Goal: Task Accomplishment & Management: Manage account settings

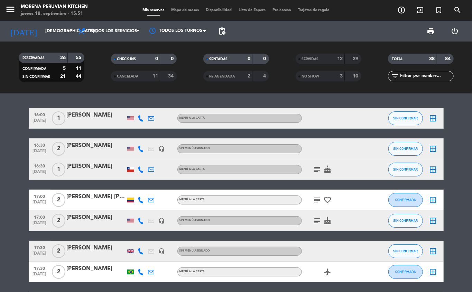
click at [314, 171] on icon "subject" at bounding box center [317, 169] width 8 height 8
click at [396, 172] on button "SIN CONFIRMAR" at bounding box center [405, 169] width 35 height 14
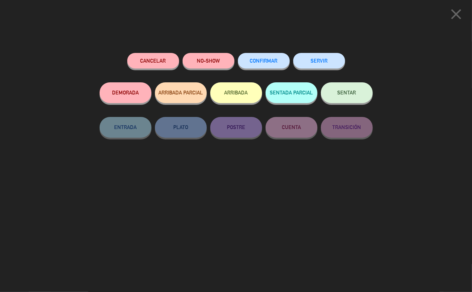
click at [456, 16] on icon "close" at bounding box center [455, 14] width 17 height 17
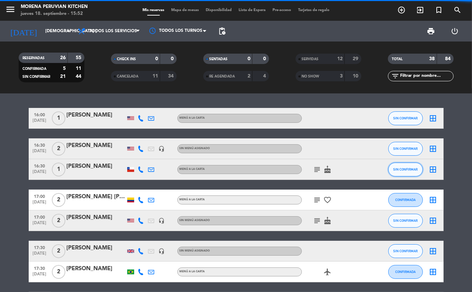
click at [407, 169] on span "SIN CONFIRMAR" at bounding box center [405, 169] width 25 height 4
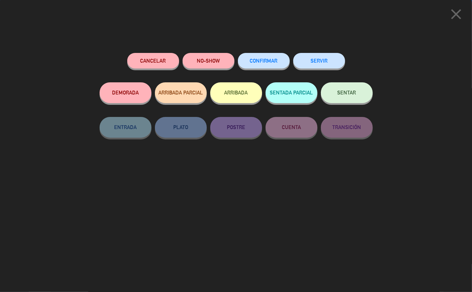
click at [244, 95] on button "ARRIBADA" at bounding box center [236, 92] width 52 height 21
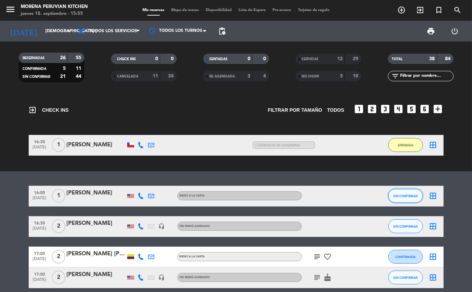
click at [407, 196] on span "SIN CONFIRMAR" at bounding box center [405, 196] width 25 height 4
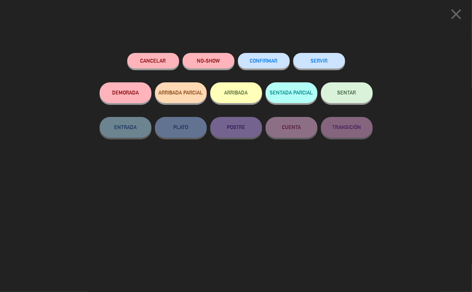
click at [230, 93] on button "ARRIBADA" at bounding box center [236, 92] width 52 height 21
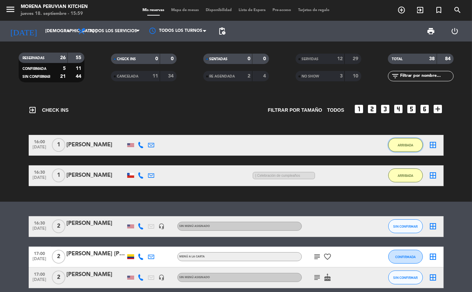
click at [409, 143] on span "ARRIBADA" at bounding box center [406, 145] width 16 height 4
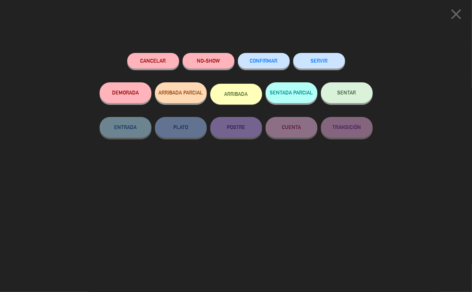
click at [318, 61] on button "SERVIR" at bounding box center [319, 61] width 52 height 16
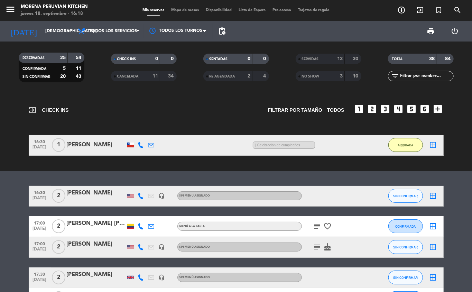
click at [281, 146] on span "| Celebración de cumpleaños" at bounding box center [284, 144] width 62 height 7
click at [400, 150] on button "ARRIBADA" at bounding box center [405, 145] width 35 height 14
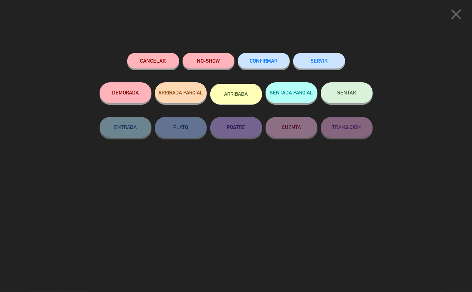
click at [320, 67] on button "SERVIR" at bounding box center [319, 61] width 52 height 16
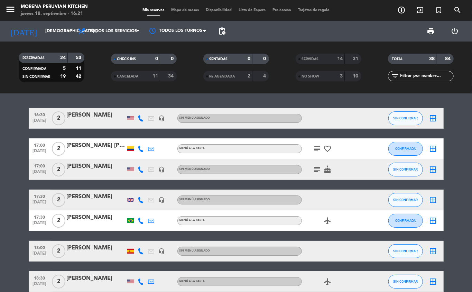
click at [321, 149] on icon "subject" at bounding box center [317, 149] width 8 height 8
click at [316, 170] on icon "subject" at bounding box center [317, 169] width 8 height 8
click at [390, 112] on button "SIN CONFIRMAR" at bounding box center [405, 118] width 35 height 14
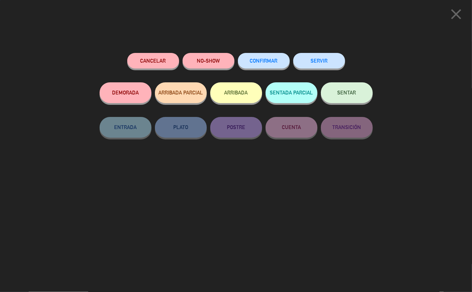
click at [236, 96] on button "ARRIBADA" at bounding box center [236, 92] width 52 height 21
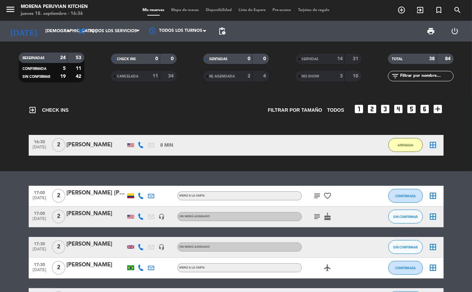
click at [346, 277] on div "airplanemode_active" at bounding box center [333, 268] width 62 height 20
click at [313, 213] on icon "subject" at bounding box center [317, 216] width 8 height 8
click at [316, 195] on icon "subject" at bounding box center [317, 196] width 8 height 8
click at [315, 217] on icon "subject" at bounding box center [317, 216] width 8 height 8
click at [398, 151] on button "ARRIBADA" at bounding box center [405, 145] width 35 height 14
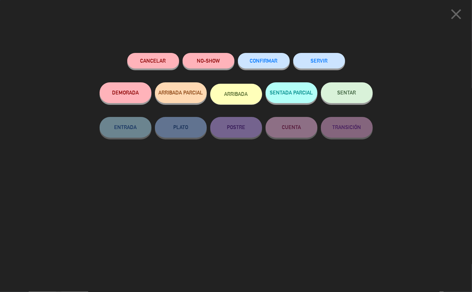
click at [316, 60] on button "SERVIR" at bounding box center [319, 61] width 52 height 16
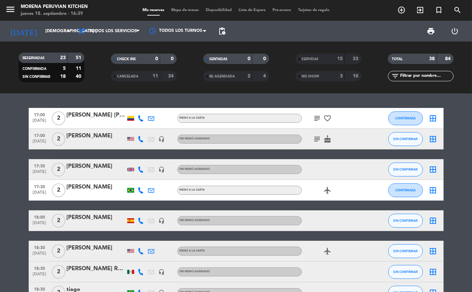
click at [324, 118] on icon "favorite_border" at bounding box center [328, 118] width 8 height 8
click at [314, 121] on icon "subject" at bounding box center [317, 118] width 8 height 8
click at [316, 142] on icon "subject" at bounding box center [317, 139] width 8 height 8
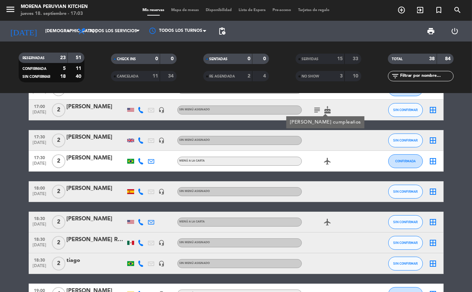
scroll to position [33, 0]
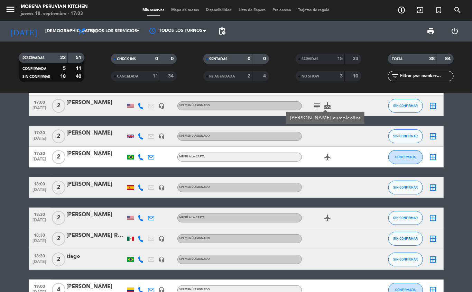
click at [313, 106] on icon "subject" at bounding box center [317, 106] width 8 height 8
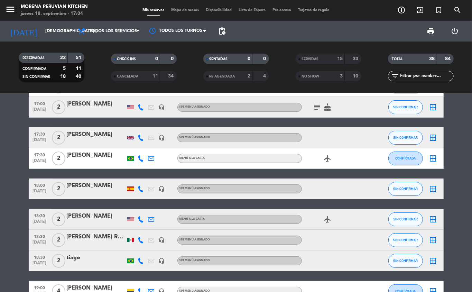
scroll to position [0, 0]
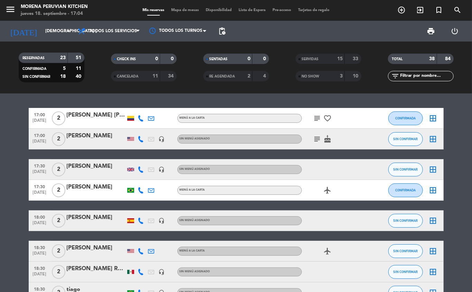
click at [319, 139] on icon "subject" at bounding box center [317, 139] width 8 height 8
click at [402, 137] on span "SIN CONFIRMAR" at bounding box center [405, 139] width 25 height 4
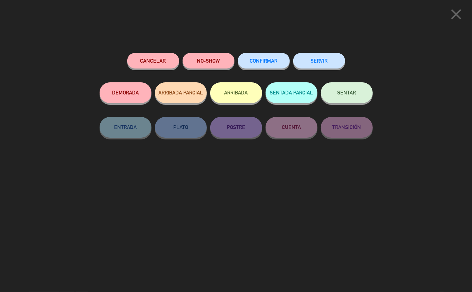
click at [325, 61] on button "SERVIR" at bounding box center [319, 61] width 52 height 16
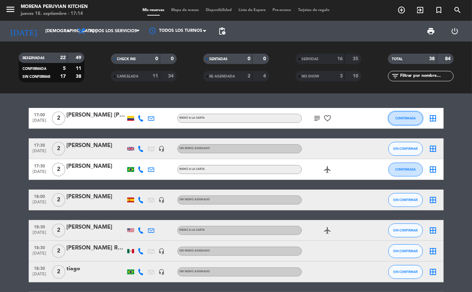
click at [403, 118] on span "CONFIRMADA" at bounding box center [405, 118] width 20 height 4
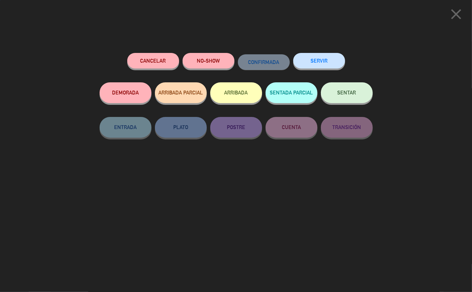
click at [214, 60] on button "NO-SHOW" at bounding box center [209, 61] width 52 height 16
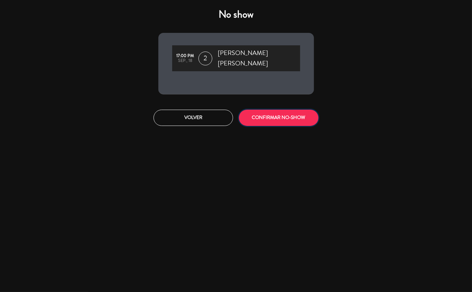
click at [276, 110] on button "CONFIRMAR NO-SHOW" at bounding box center [279, 118] width 80 height 16
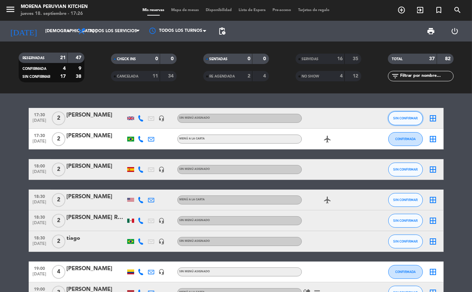
click at [402, 118] on span "SIN CONFIRMAR" at bounding box center [405, 118] width 25 height 4
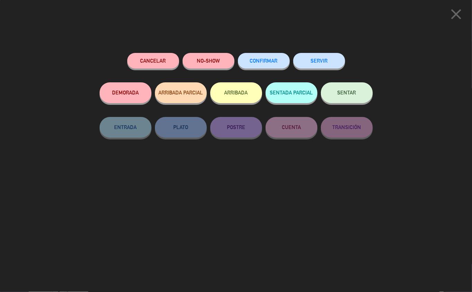
click at [317, 59] on button "SERVIR" at bounding box center [319, 61] width 52 height 16
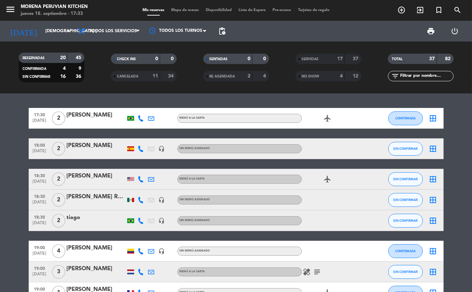
scroll to position [2, 0]
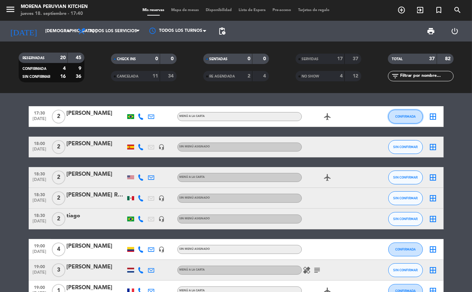
click at [404, 117] on span "CONFIRMADA" at bounding box center [405, 116] width 20 height 4
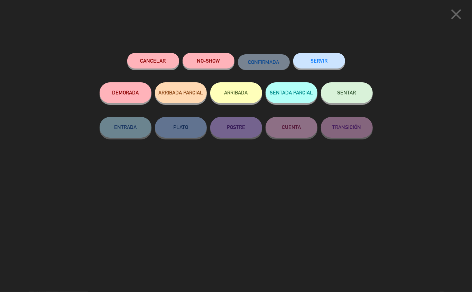
click at [323, 59] on button "SERVIR" at bounding box center [319, 61] width 52 height 16
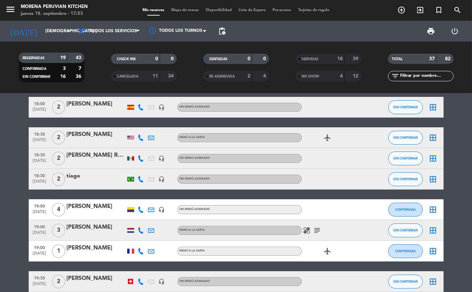
scroll to position [0, 0]
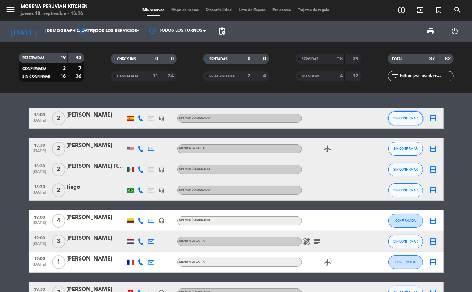
click at [422, 118] on button "SIN CONFIRMAR" at bounding box center [405, 118] width 35 height 14
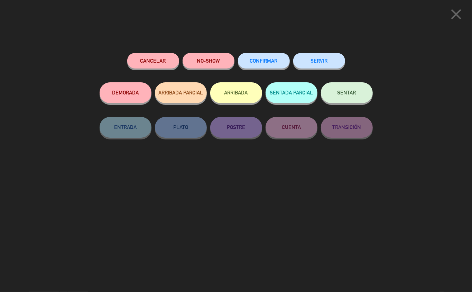
click at [208, 63] on button "NO-SHOW" at bounding box center [209, 61] width 52 height 16
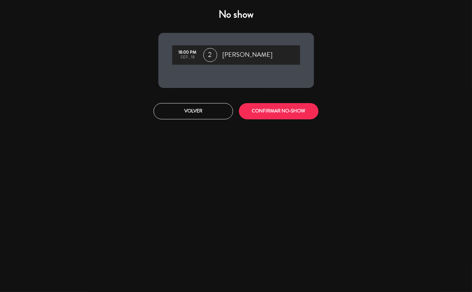
click at [278, 118] on button "CONFIRMAR NO-SHOW" at bounding box center [279, 111] width 80 height 16
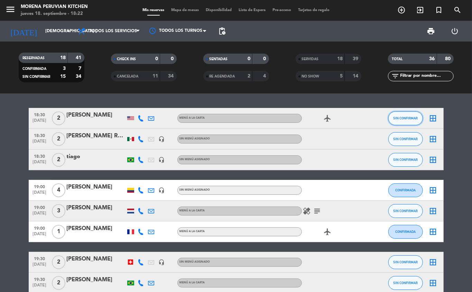
click at [404, 118] on span "SIN CONFIRMAR" at bounding box center [405, 118] width 25 height 4
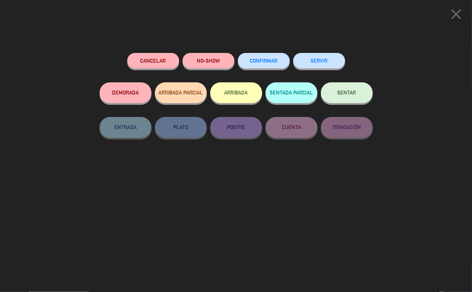
click at [236, 96] on button "ARRIBADA" at bounding box center [236, 92] width 52 height 21
click at [310, 58] on button "SERVIR" at bounding box center [319, 61] width 52 height 16
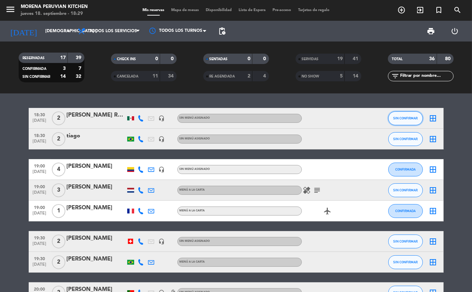
click at [404, 113] on button "SIN CONFIRMAR" at bounding box center [405, 118] width 35 height 14
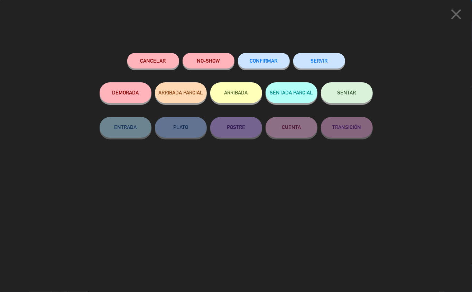
click at [230, 86] on button "ARRIBADA" at bounding box center [236, 92] width 52 height 21
click at [237, 92] on button "ARRIBADA" at bounding box center [236, 92] width 52 height 21
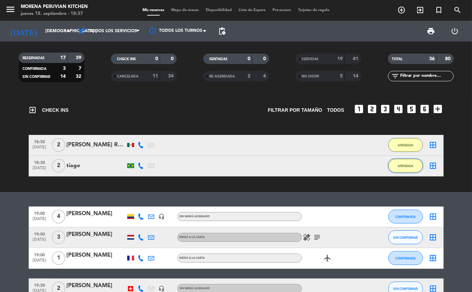
click at [406, 165] on span "ARRIBADA" at bounding box center [406, 166] width 16 height 4
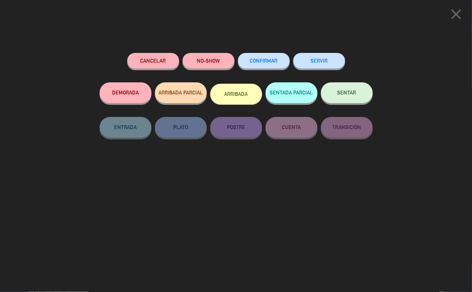
click at [316, 61] on button "SERVIR" at bounding box center [319, 61] width 52 height 16
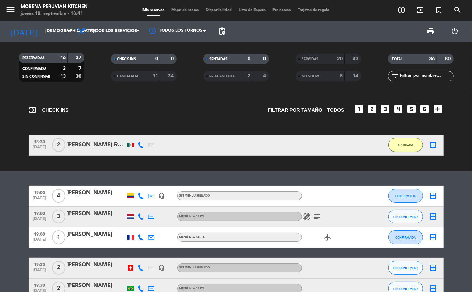
click at [238, 238] on div "MENÚ A LA CARTA" at bounding box center [239, 237] width 124 height 9
click at [400, 150] on button "ARRIBADA" at bounding box center [405, 145] width 35 height 14
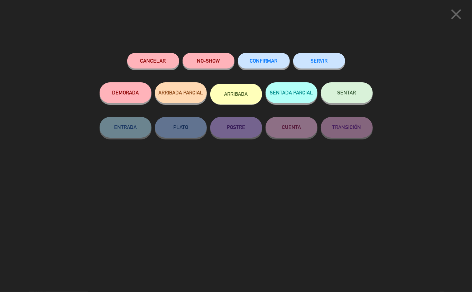
click at [458, 12] on icon "close" at bounding box center [455, 14] width 17 height 17
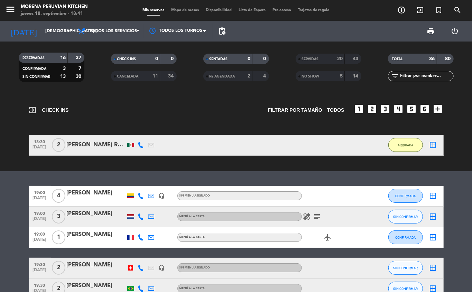
click at [314, 57] on span "SERVIDAS" at bounding box center [310, 58] width 17 height 3
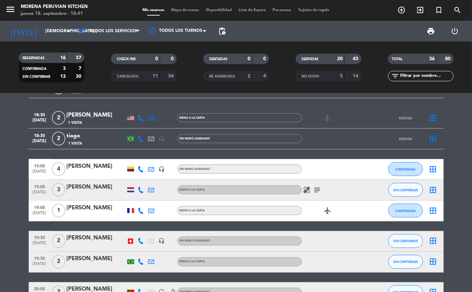
scroll to position [515, 0]
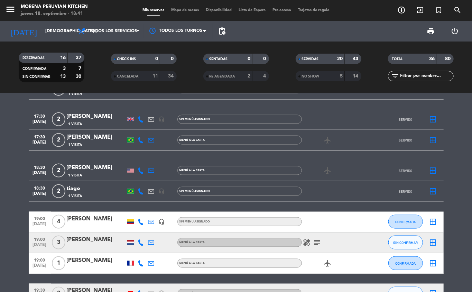
click at [303, 58] on span "SERVIDAS" at bounding box center [310, 58] width 17 height 3
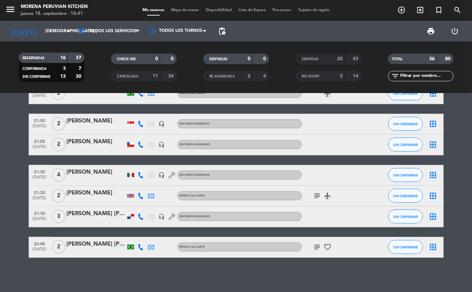
scroll to position [0, 0]
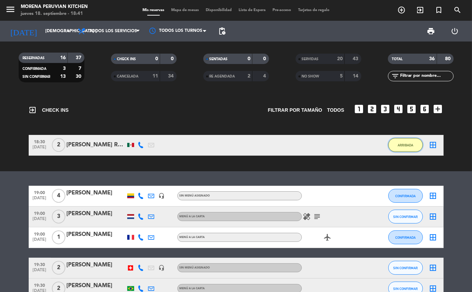
click at [404, 145] on span "ARRIBADA" at bounding box center [406, 145] width 16 height 4
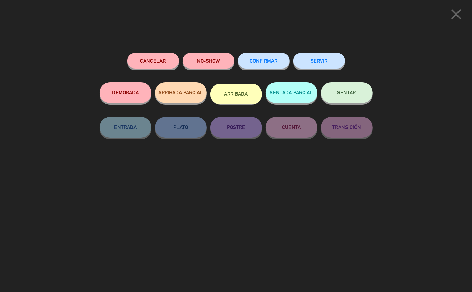
click at [321, 61] on button "SERVIR" at bounding box center [319, 61] width 52 height 16
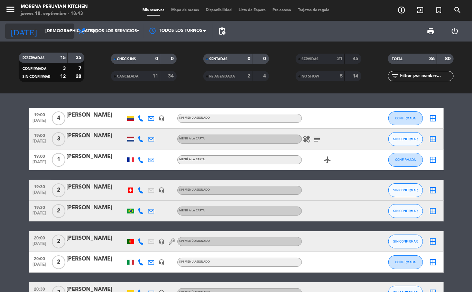
click at [62, 30] on input "[DEMOGRAPHIC_DATA] [DATE]" at bounding box center [71, 31] width 58 height 12
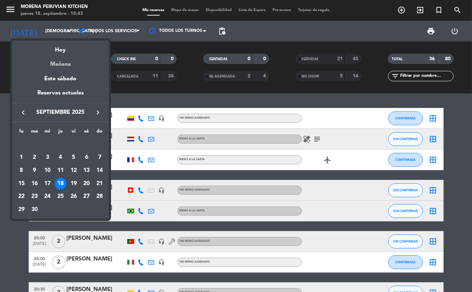
click at [76, 64] on div "Mañana" at bounding box center [60, 62] width 97 height 14
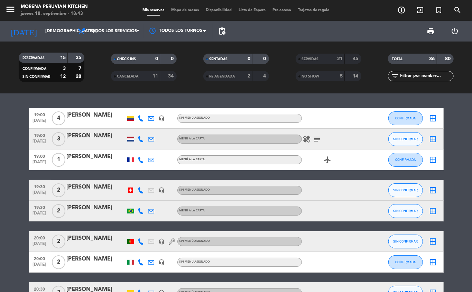
type input "vie. [DATE]"
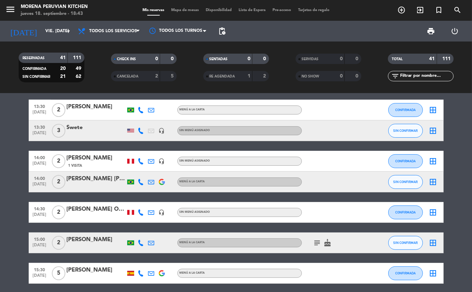
scroll to position [120, 0]
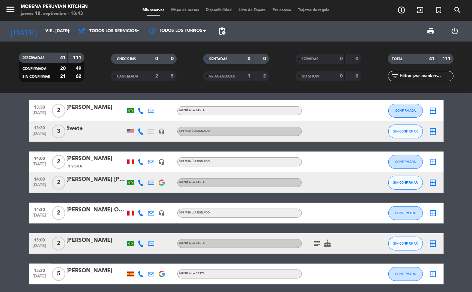
click at [90, 133] on div at bounding box center [96, 136] width 59 height 6
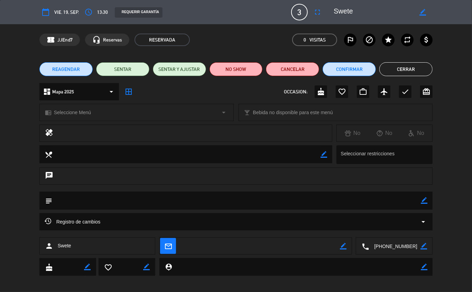
click at [77, 67] on span "REAGENDAR" at bounding box center [66, 69] width 28 height 7
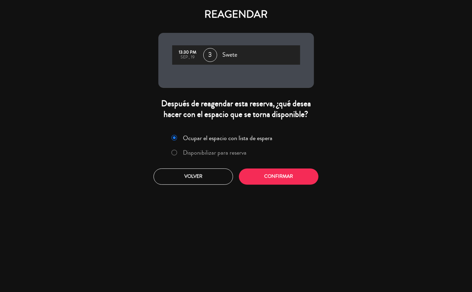
click at [239, 152] on label "Disponibilizar para reserva" at bounding box center [215, 152] width 64 height 6
click at [273, 173] on button "Confirmar" at bounding box center [279, 176] width 80 height 16
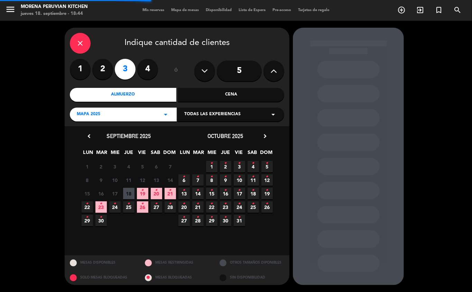
click at [249, 90] on div "Cena" at bounding box center [231, 95] width 106 height 14
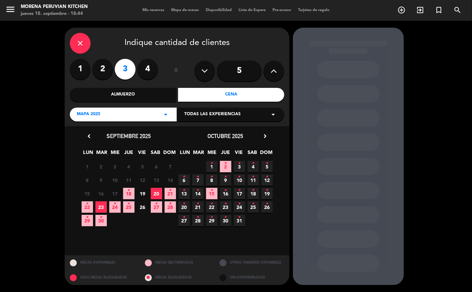
click at [89, 205] on span "22 •" at bounding box center [87, 206] width 11 height 11
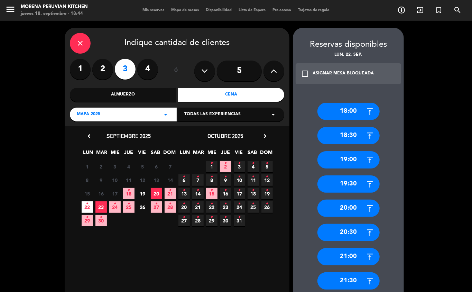
click at [360, 205] on div "20:00" at bounding box center [348, 207] width 62 height 17
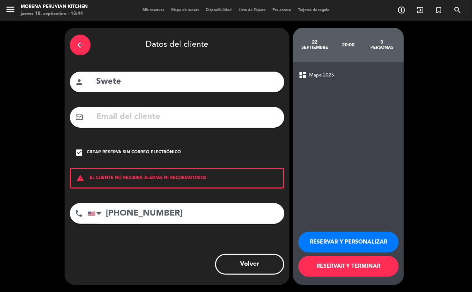
click at [364, 266] on button "RESERVAR Y TERMINAR" at bounding box center [348, 266] width 100 height 21
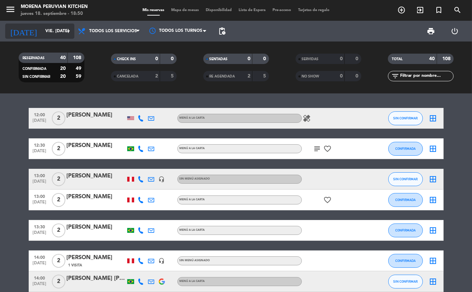
click at [43, 31] on input "vie. [DATE]" at bounding box center [71, 31] width 58 height 12
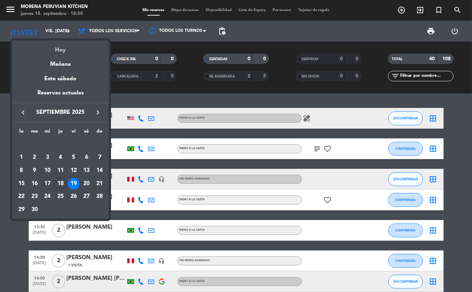
click at [67, 49] on div "Hoy" at bounding box center [60, 47] width 97 height 14
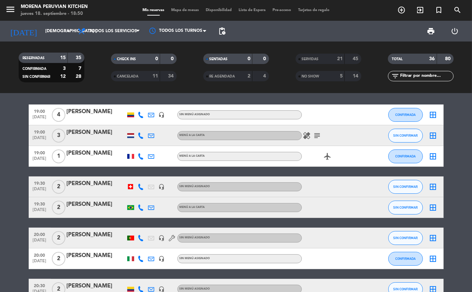
scroll to position [2, 0]
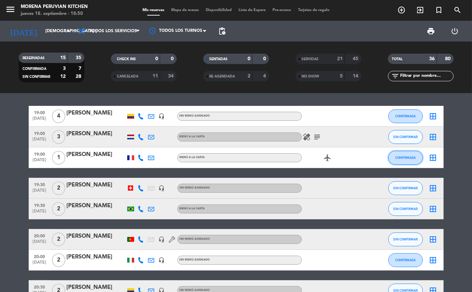
click at [401, 157] on span "CONFIRMADA" at bounding box center [405, 158] width 20 height 4
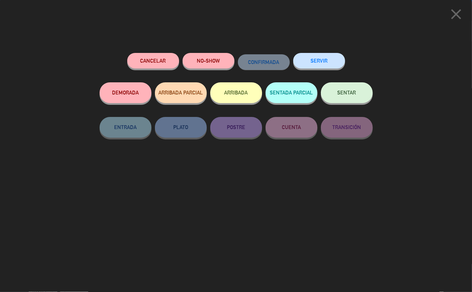
click at [242, 93] on button "ARRIBADA" at bounding box center [236, 92] width 52 height 21
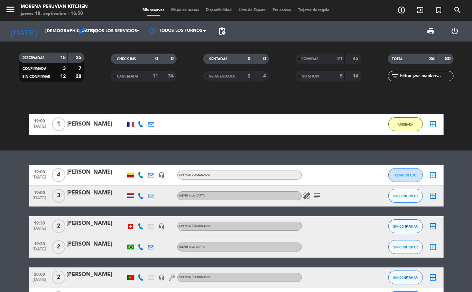
scroll to position [0, 0]
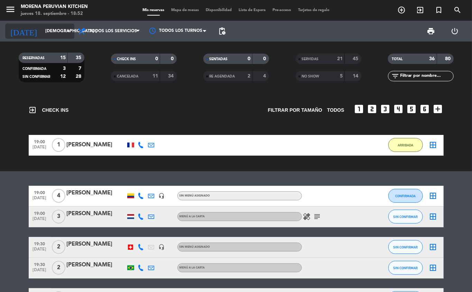
click at [49, 35] on input "[DEMOGRAPHIC_DATA] [DATE]" at bounding box center [71, 31] width 58 height 12
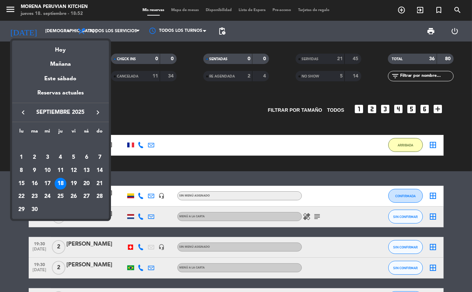
click at [88, 184] on div "20" at bounding box center [87, 184] width 12 height 12
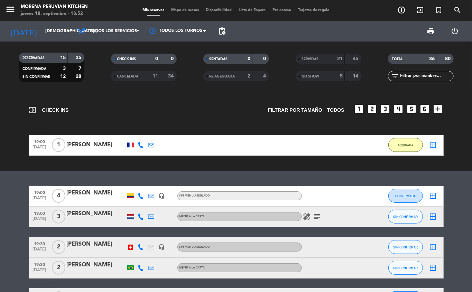
type input "sáb. [DATE]"
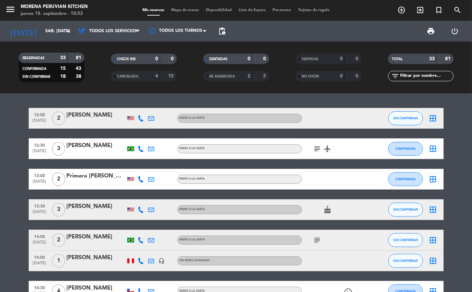
click at [399, 10] on icon "add_circle_outline" at bounding box center [401, 10] width 8 height 8
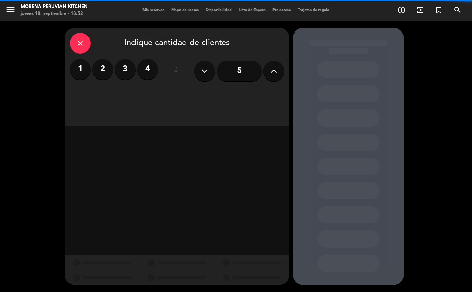
click at [102, 75] on label "2" at bounding box center [102, 69] width 21 height 21
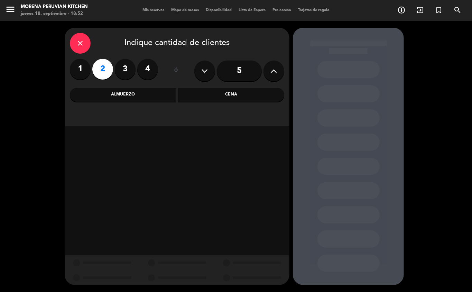
click at [140, 98] on div "Almuerzo" at bounding box center [123, 95] width 106 height 14
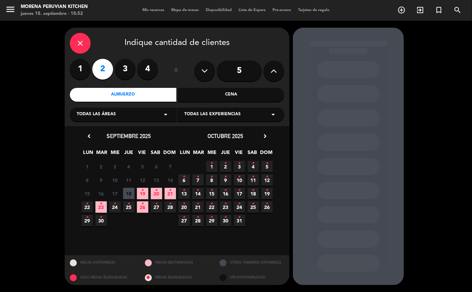
click at [157, 196] on span "20 •" at bounding box center [156, 193] width 11 height 11
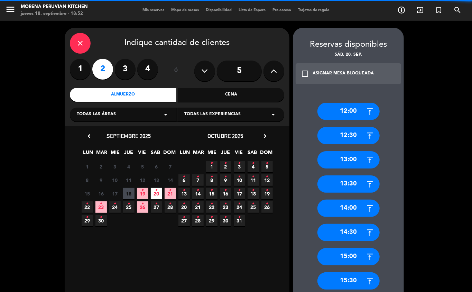
click at [348, 111] on div "12:00" at bounding box center [348, 111] width 62 height 17
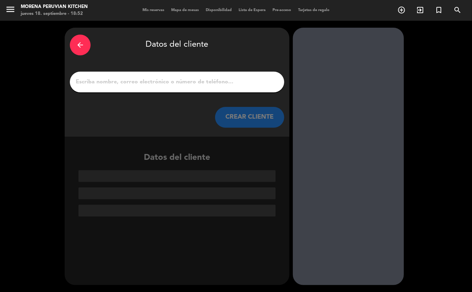
click at [147, 86] on input "1" at bounding box center [177, 82] width 204 height 10
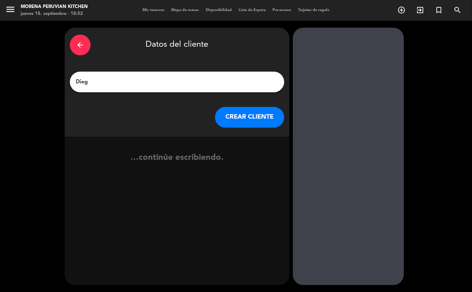
type input "Diego"
click at [248, 122] on button "CREAR CLIENTE" at bounding box center [249, 117] width 69 height 21
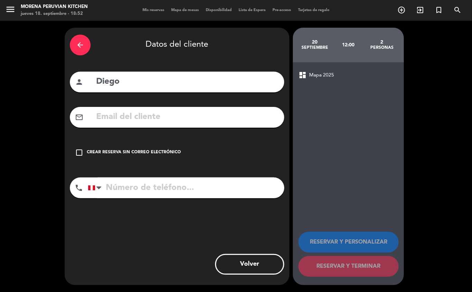
click at [170, 152] on div "Crear reserva sin correo electrónico" at bounding box center [134, 152] width 94 height 7
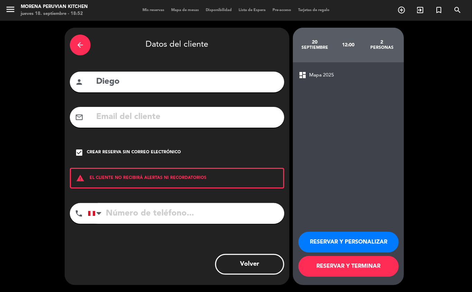
click at [191, 211] on input "tel" at bounding box center [186, 213] width 196 height 21
type input "[PHONE_NUMBER]"
click at [365, 275] on button "RESERVAR Y TERMINAR" at bounding box center [348, 266] width 100 height 21
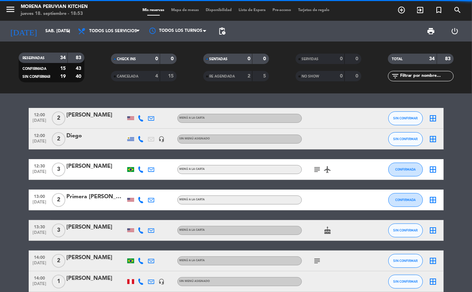
click at [190, 281] on span "Sin menú asignado" at bounding box center [194, 281] width 31 height 3
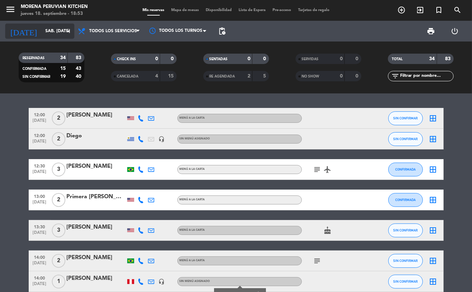
click at [57, 33] on input "sáb. [DATE]" at bounding box center [71, 31] width 58 height 12
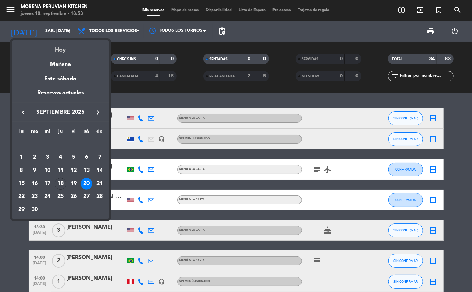
click at [57, 48] on div "Hoy" at bounding box center [60, 47] width 97 height 14
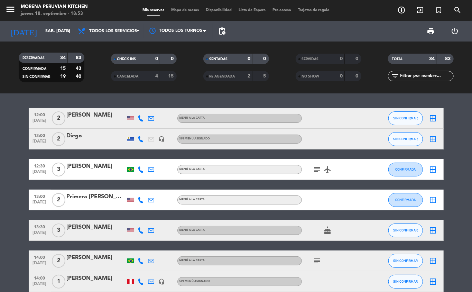
type input "[DEMOGRAPHIC_DATA] [DATE]"
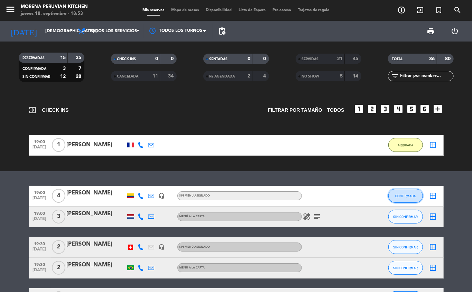
click at [416, 201] on button "CONFIRMADA" at bounding box center [405, 196] width 35 height 14
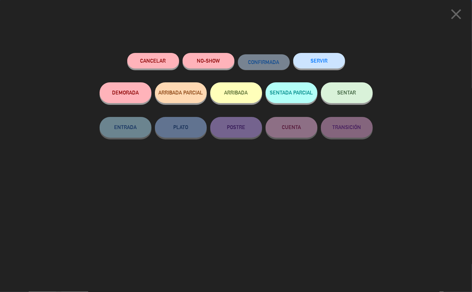
click at [245, 96] on button "ARRIBADA" at bounding box center [236, 92] width 52 height 21
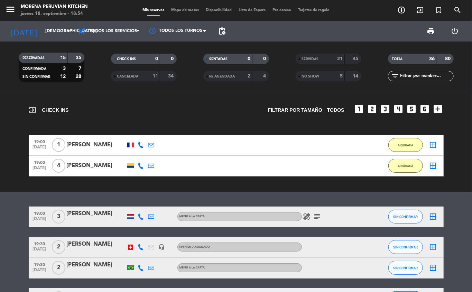
click at [400, 10] on icon "add_circle_outline" at bounding box center [401, 10] width 8 height 8
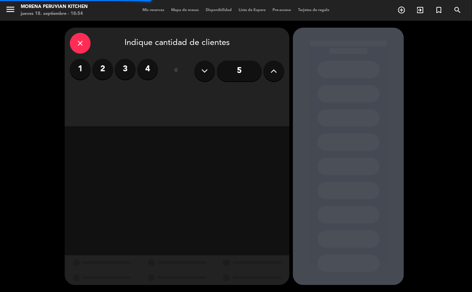
click at [273, 71] on icon at bounding box center [274, 71] width 7 height 10
click at [265, 68] on button at bounding box center [273, 71] width 21 height 21
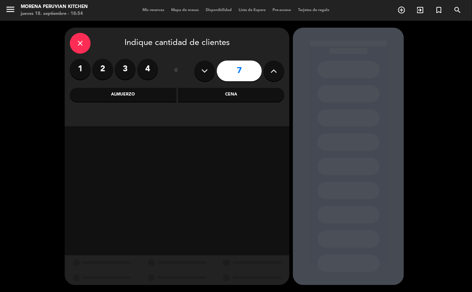
click at [247, 97] on div "Cena" at bounding box center [231, 95] width 106 height 14
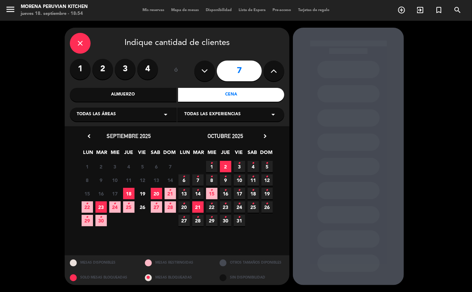
click at [125, 191] on span "18" at bounding box center [128, 193] width 11 height 11
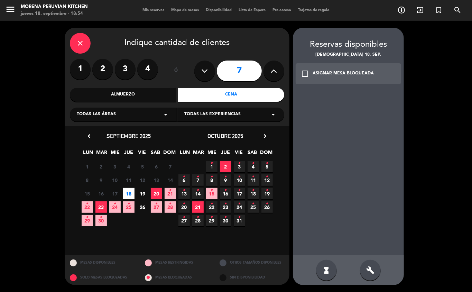
click at [370, 79] on div "check_box_outline_blank ASIGNAR MESA BLOQUEADA" at bounding box center [348, 73] width 105 height 21
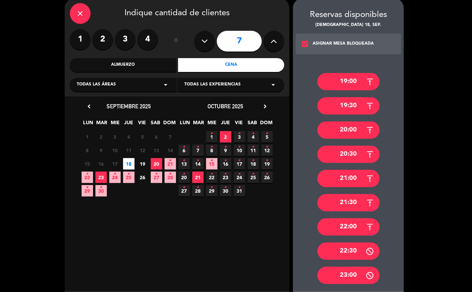
scroll to position [32, 0]
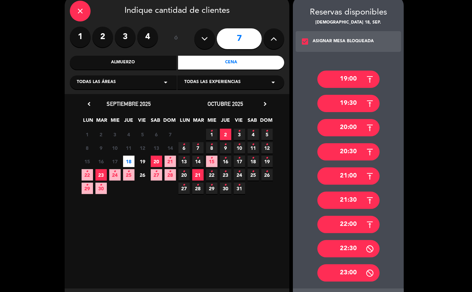
click at [357, 129] on div "20:00" at bounding box center [348, 127] width 62 height 17
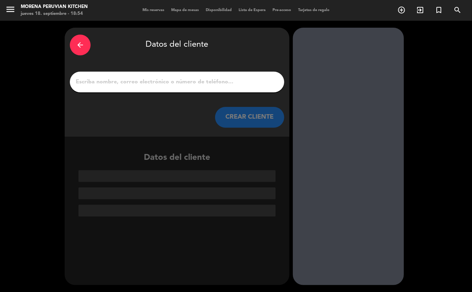
click at [172, 80] on input "1" at bounding box center [177, 82] width 204 height 10
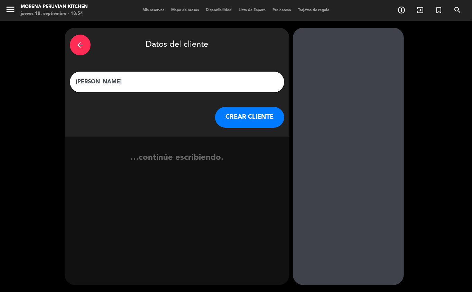
type input "[PERSON_NAME]"
click at [266, 124] on button "CREAR CLIENTE" at bounding box center [249, 117] width 69 height 21
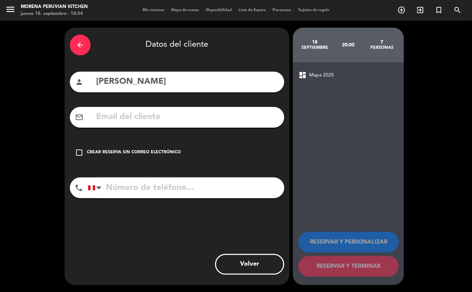
click at [156, 160] on div "check_box_outline_blank Crear reserva sin correo electrónico" at bounding box center [177, 152] width 214 height 21
click at [169, 198] on input "tel" at bounding box center [186, 187] width 196 height 21
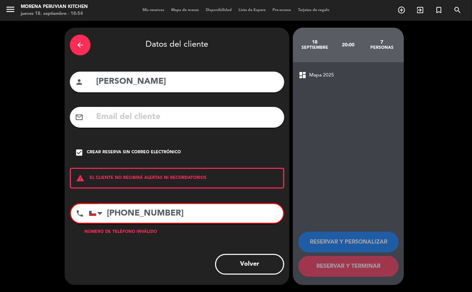
click at [127, 216] on input "[PHONE_NUMBER]" at bounding box center [186, 213] width 194 height 19
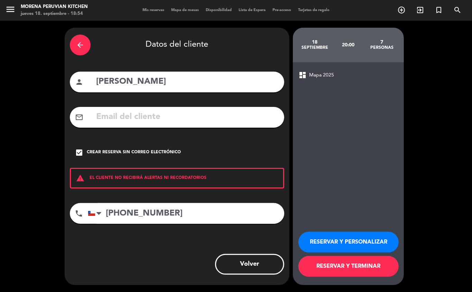
type input "[PHONE_NUMBER]"
click at [368, 268] on button "RESERVAR Y TERMINAR" at bounding box center [348, 266] width 100 height 21
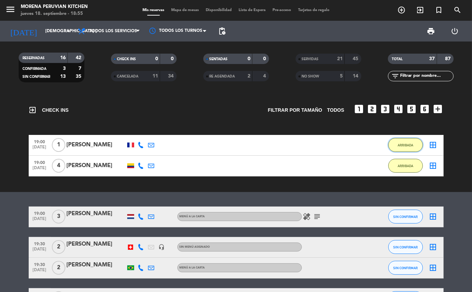
click at [409, 145] on span "ARRIBADA" at bounding box center [406, 145] width 16 height 4
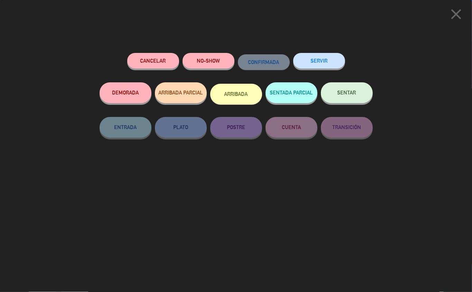
click at [321, 59] on button "SERVIR" at bounding box center [319, 61] width 52 height 16
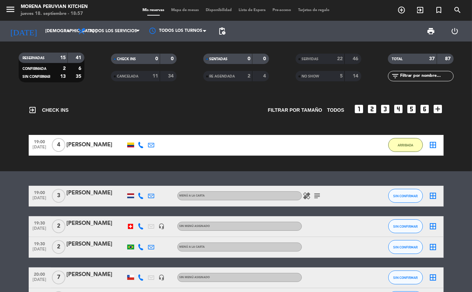
click at [318, 196] on icon "subject" at bounding box center [317, 196] width 8 height 8
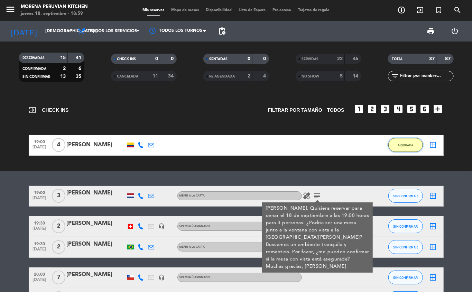
click at [404, 145] on span "ARRIBADA" at bounding box center [406, 145] width 16 height 4
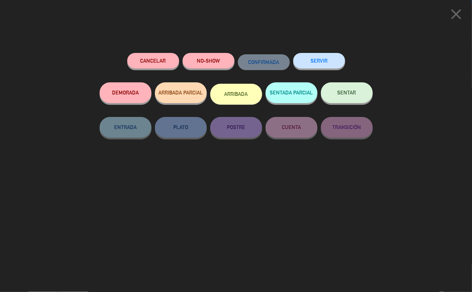
click at [323, 57] on button "SERVIR" at bounding box center [319, 61] width 52 height 16
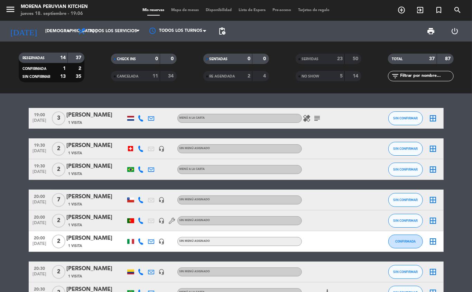
click at [317, 119] on icon "subject" at bounding box center [317, 118] width 8 height 8
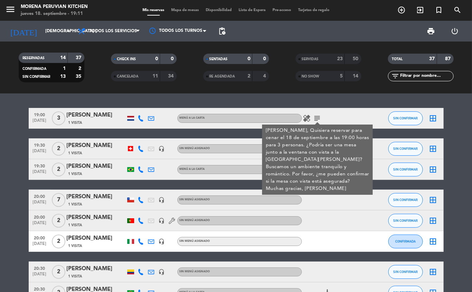
click at [17, 259] on bookings-row "19:00 [DATE] 3 [PERSON_NAME] 1 Visita MENÚ A LA CARTA healing subject [PERSON_N…" at bounding box center [236, 282] width 472 height 348
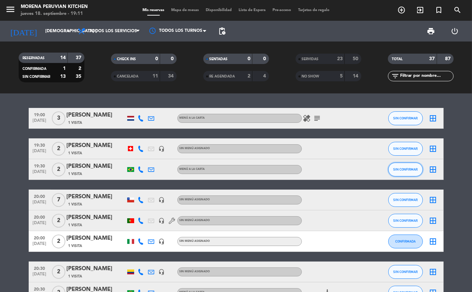
click at [400, 169] on span "SIN CONFIRMAR" at bounding box center [405, 169] width 25 height 4
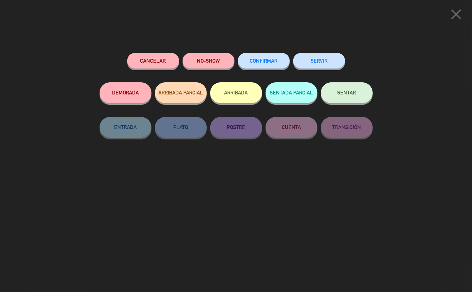
click at [234, 101] on button "ARRIBADA" at bounding box center [236, 92] width 52 height 21
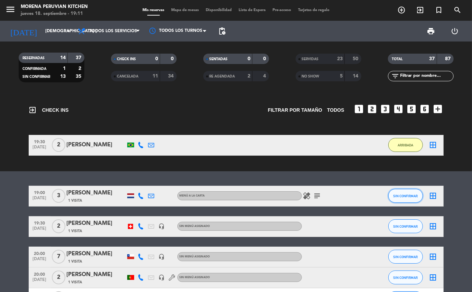
click at [400, 196] on span "SIN CONFIRMAR" at bounding box center [405, 196] width 25 height 4
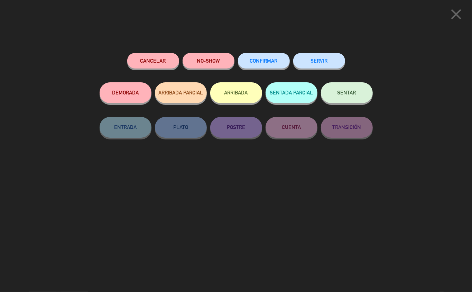
click at [212, 55] on button "NO-SHOW" at bounding box center [209, 61] width 52 height 16
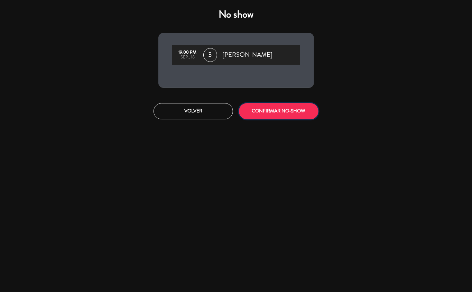
click at [264, 109] on button "CONFIRMAR NO-SHOW" at bounding box center [279, 111] width 80 height 16
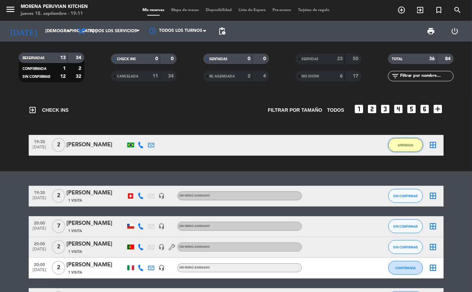
click at [400, 144] on span "ARRIBADA" at bounding box center [406, 145] width 16 height 4
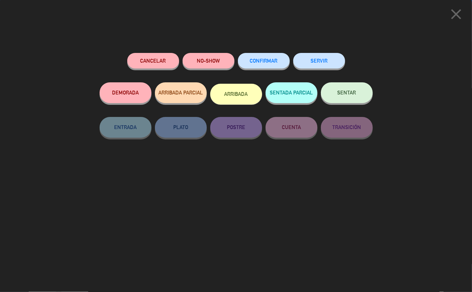
click at [311, 66] on button "SERVIR" at bounding box center [319, 61] width 52 height 16
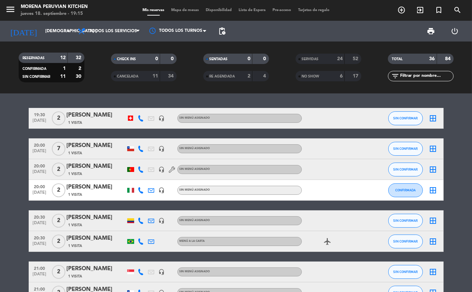
click at [318, 56] on div "SERVIDAS" at bounding box center [313, 59] width 32 height 8
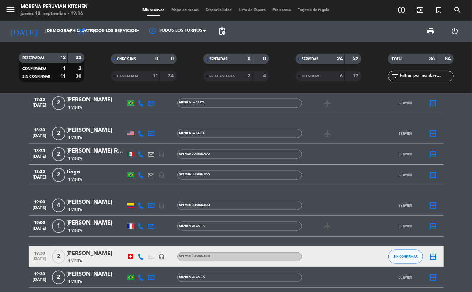
scroll to position [473, 0]
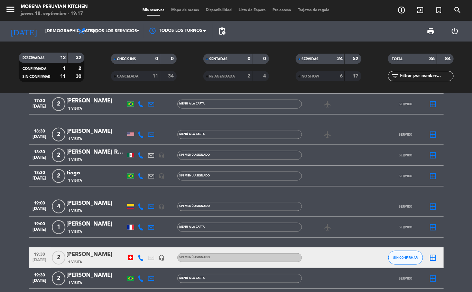
click at [312, 57] on span "SERVIDAS" at bounding box center [310, 58] width 17 height 3
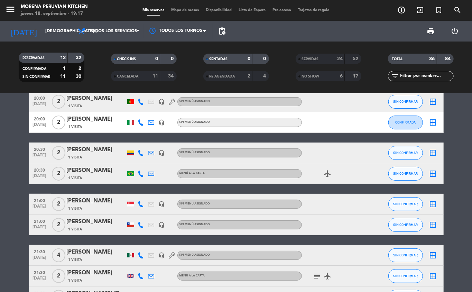
scroll to position [0, 0]
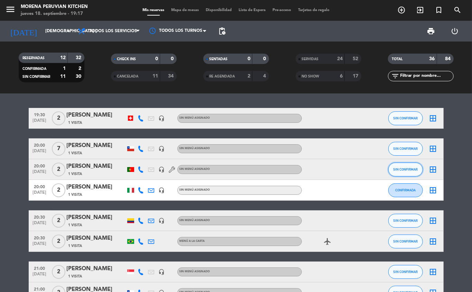
click at [405, 170] on span "SIN CONFIRMAR" at bounding box center [405, 169] width 25 height 4
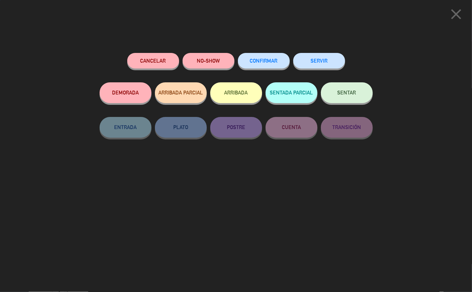
click at [245, 94] on button "ARRIBADA" at bounding box center [236, 92] width 52 height 21
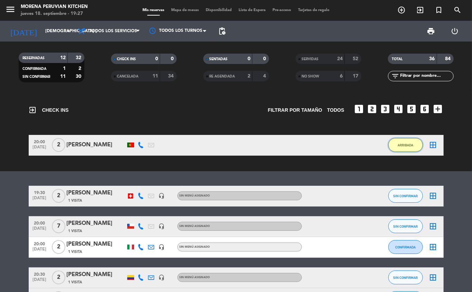
click at [405, 144] on span "ARRIBADA" at bounding box center [406, 145] width 16 height 4
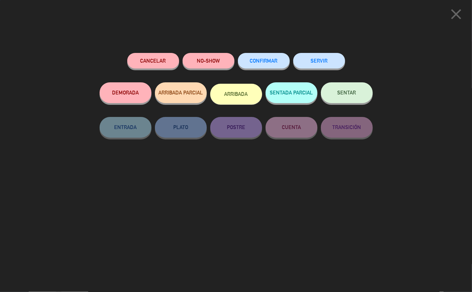
click at [311, 57] on button "SERVIR" at bounding box center [319, 61] width 52 height 16
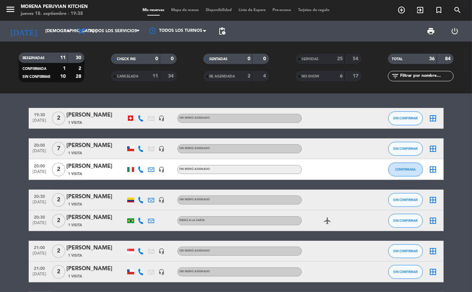
click at [309, 57] on span "SERVIDAS" at bounding box center [310, 58] width 17 height 3
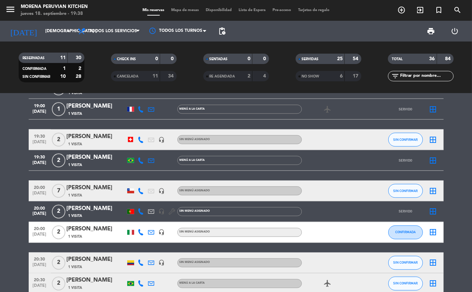
scroll to position [588, 0]
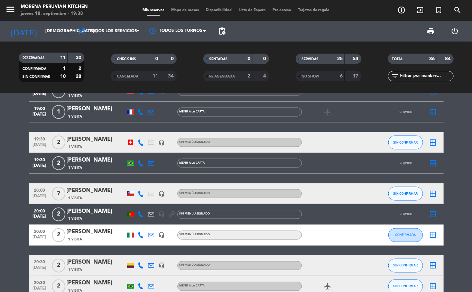
click at [313, 58] on span "SERVIDAS" at bounding box center [310, 58] width 17 height 3
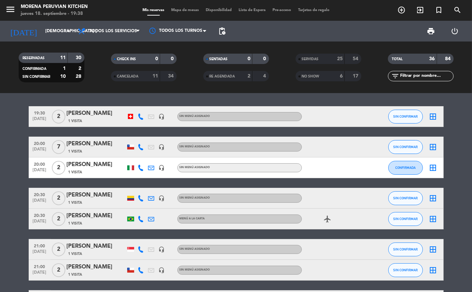
scroll to position [0, 0]
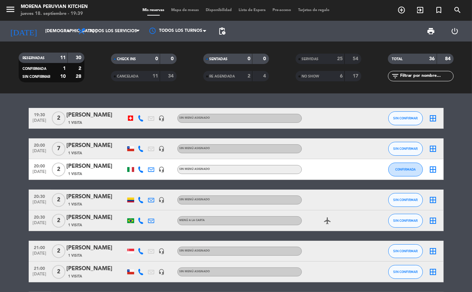
click at [274, 276] on div "Sin menú asignado" at bounding box center [239, 271] width 124 height 9
click at [406, 118] on span "SIN CONFIRMAR" at bounding box center [405, 118] width 25 height 4
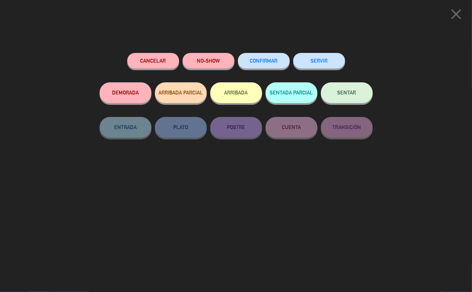
click at [207, 60] on button "NO-SHOW" at bounding box center [209, 61] width 52 height 16
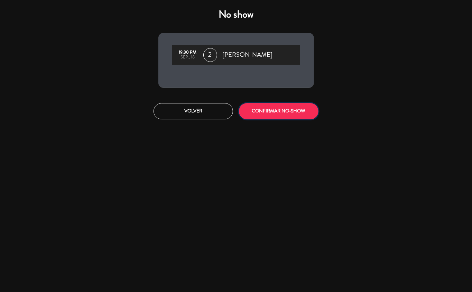
click at [283, 112] on button "CONFIRMAR NO-SHOW" at bounding box center [279, 111] width 80 height 16
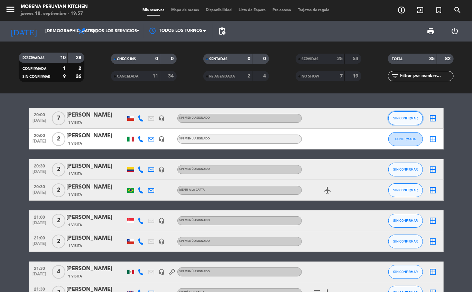
click at [408, 118] on span "SIN CONFIRMAR" at bounding box center [405, 118] width 25 height 4
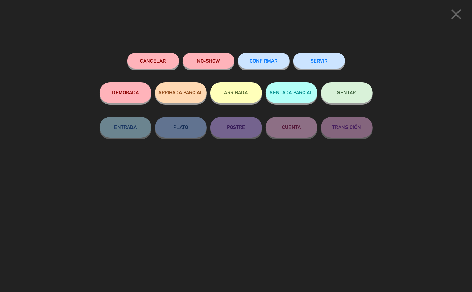
click at [331, 56] on button "SERVIR" at bounding box center [319, 61] width 52 height 16
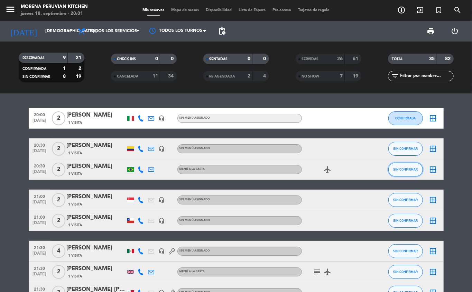
click at [402, 170] on span "SIN CONFIRMAR" at bounding box center [405, 169] width 25 height 4
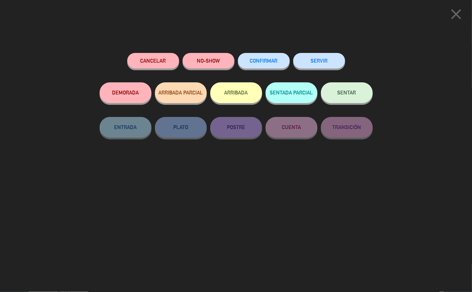
click at [237, 97] on button "ARRIBADA" at bounding box center [236, 92] width 52 height 21
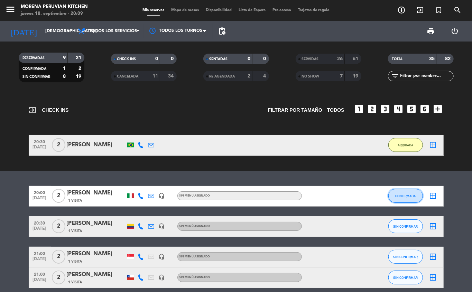
click at [416, 200] on button "CONFIRMADA" at bounding box center [405, 196] width 35 height 14
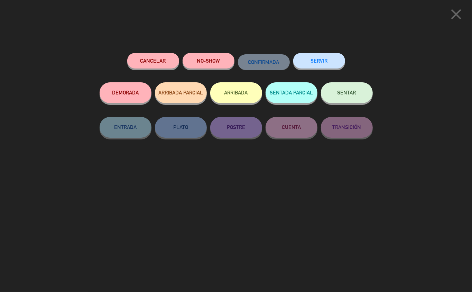
click at [229, 53] on div "NO-SHOW" at bounding box center [209, 67] width 52 height 29
click at [205, 58] on button "NO-SHOW" at bounding box center [209, 61] width 52 height 16
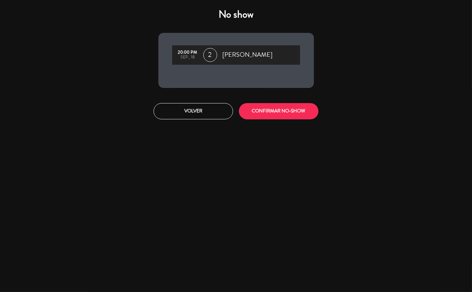
click at [395, 113] on div "No show 20:00 PM sep., 18 2 [PERSON_NAME] Volver CONFIRMAR NO-SHOW" at bounding box center [236, 146] width 472 height 292
click at [296, 114] on button "CONFIRMAR NO-SHOW" at bounding box center [279, 111] width 80 height 16
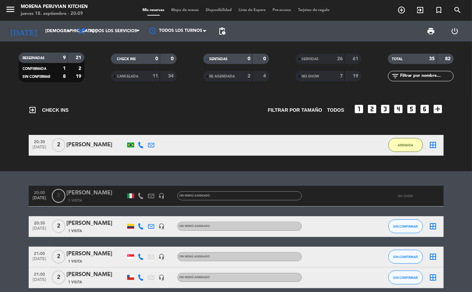
click at [450, 195] on bookings-row "20:00 [DATE] 2 [PERSON_NAME] 1 Visita headset_mic Sin menú asignado NO-SHOW 20:…" at bounding box center [236, 288] width 472 height 205
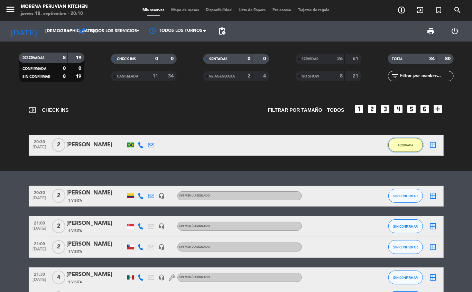
click at [411, 148] on button "ARRIBADA" at bounding box center [405, 145] width 35 height 14
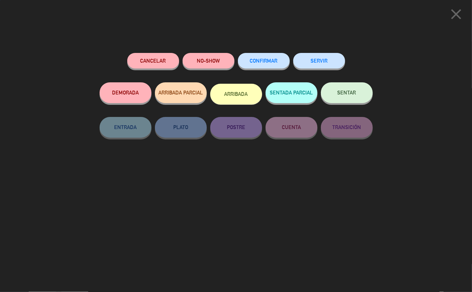
click at [323, 59] on button "SERVIR" at bounding box center [319, 61] width 52 height 16
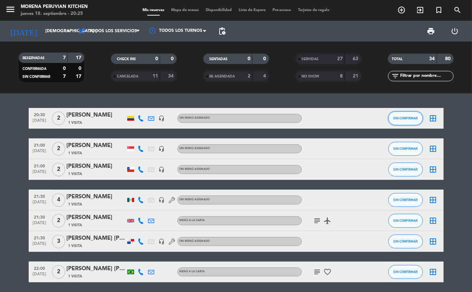
click at [398, 118] on span "SIN CONFIRMAR" at bounding box center [405, 118] width 25 height 4
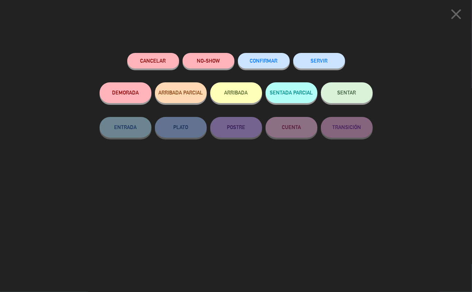
click at [317, 61] on button "SERVIR" at bounding box center [319, 61] width 52 height 16
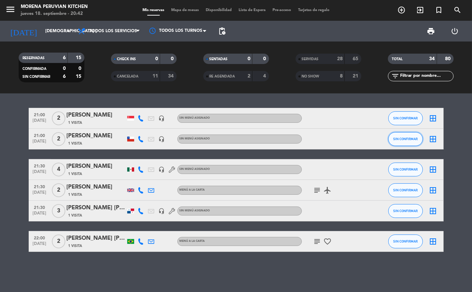
click at [400, 137] on span "SIN CONFIRMAR" at bounding box center [405, 139] width 25 height 4
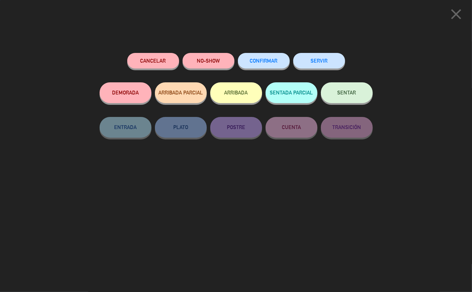
click at [233, 93] on button "ARRIBADA" at bounding box center [236, 92] width 52 height 21
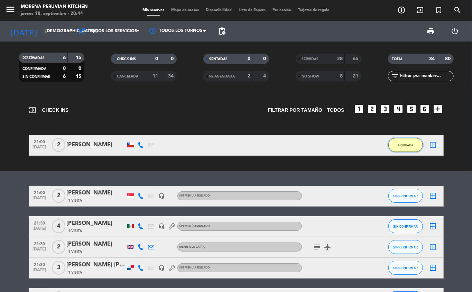
click at [416, 147] on button "ARRIBADA" at bounding box center [405, 145] width 35 height 14
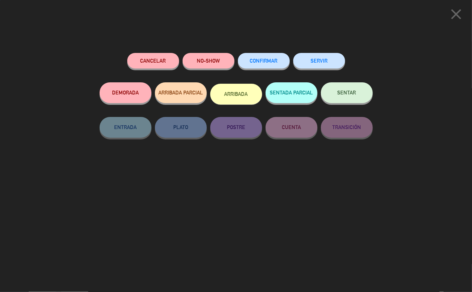
click at [325, 67] on button "SERVIR" at bounding box center [319, 61] width 52 height 16
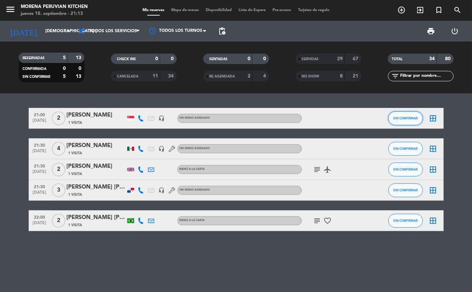
click at [400, 122] on button "SIN CONFIRMAR" at bounding box center [405, 118] width 35 height 14
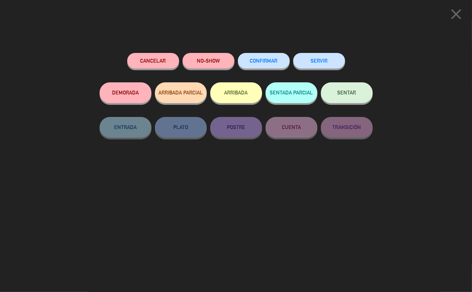
click at [323, 61] on button "SERVIR" at bounding box center [319, 61] width 52 height 16
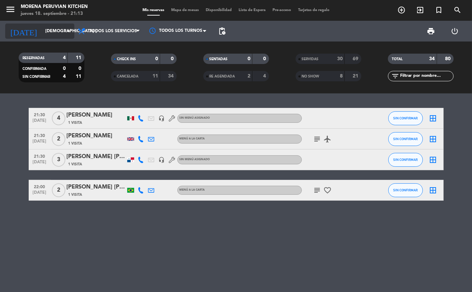
click at [45, 35] on input "[DEMOGRAPHIC_DATA] [DATE]" at bounding box center [71, 31] width 58 height 12
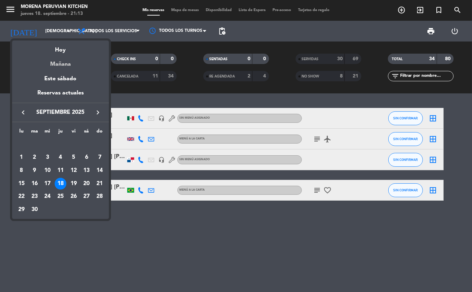
click at [65, 62] on div "Mañana" at bounding box center [60, 62] width 97 height 14
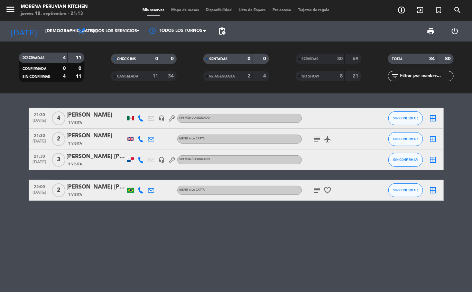
type input "vie. [DATE]"
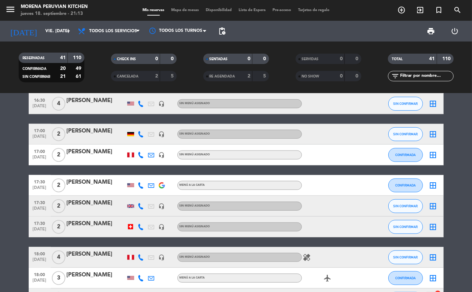
scroll to position [374, 0]
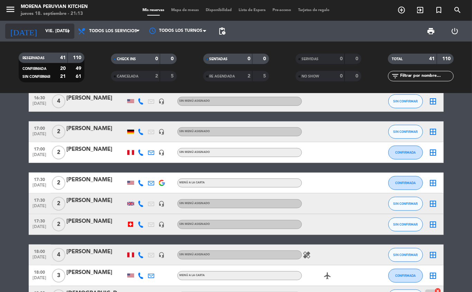
click at [53, 31] on input "vie. [DATE]" at bounding box center [71, 31] width 58 height 12
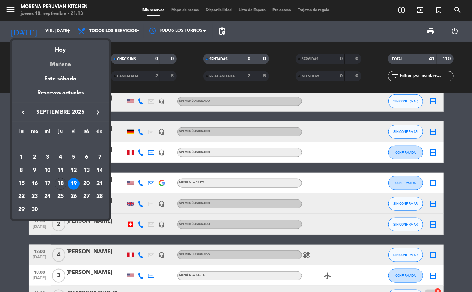
click at [71, 65] on div "Mañana" at bounding box center [60, 62] width 97 height 14
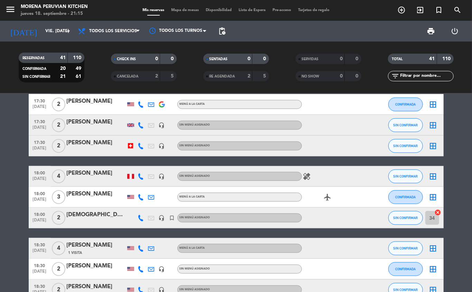
scroll to position [467, 0]
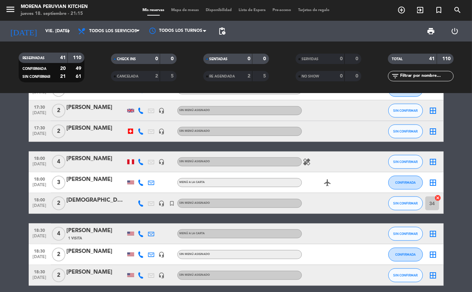
click at [14, 143] on bookings-row "12:00 [DATE] 2 [PERSON_NAME] MENÚ A LA CARTA healing SIN CONFIRMAR border_all 1…" at bounding box center [236, 163] width 472 height 1044
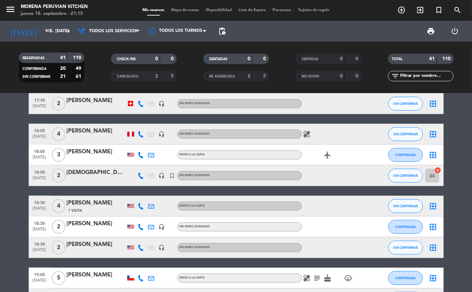
scroll to position [495, 0]
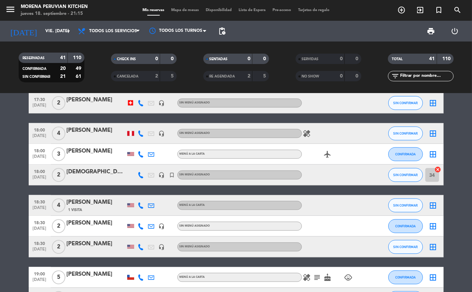
click at [401, 11] on icon "add_circle_outline" at bounding box center [401, 10] width 8 height 8
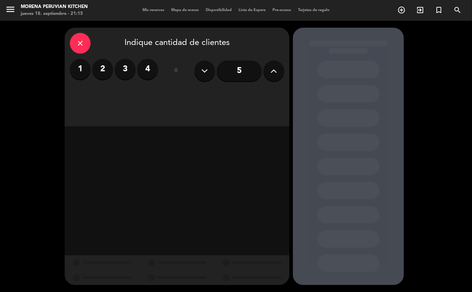
click at [147, 69] on label "4" at bounding box center [147, 69] width 21 height 21
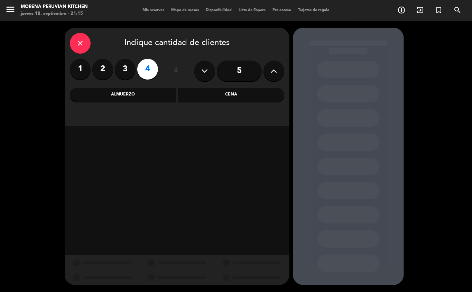
click at [133, 98] on div "Almuerzo" at bounding box center [123, 95] width 106 height 14
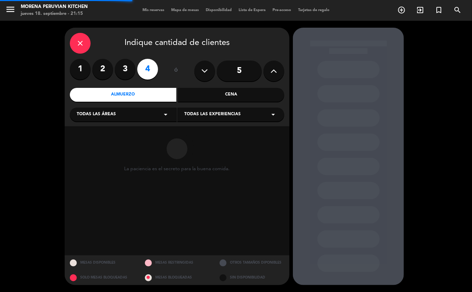
click at [233, 98] on div "Cena" at bounding box center [231, 95] width 106 height 14
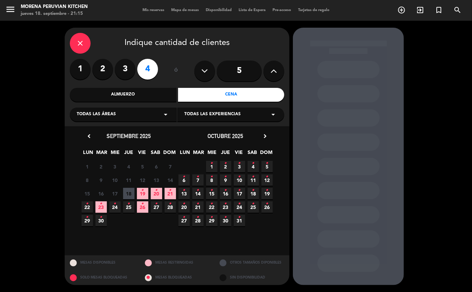
click at [142, 194] on icon "•" at bounding box center [142, 190] width 2 height 11
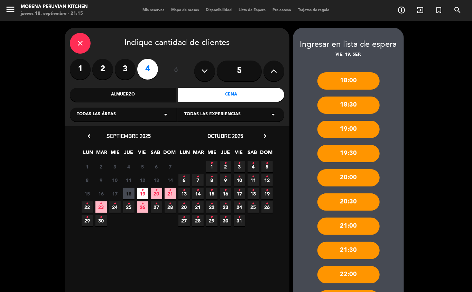
scroll to position [83, 0]
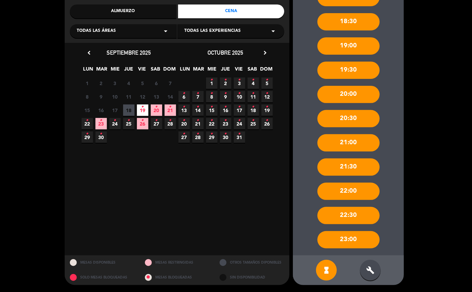
click at [366, 274] on icon "build" at bounding box center [370, 270] width 8 height 8
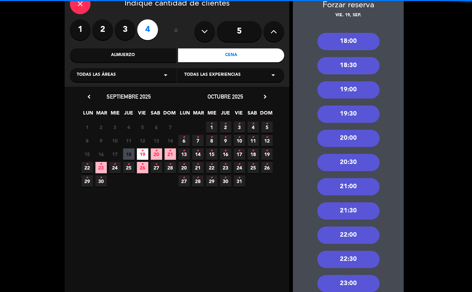
scroll to position [35, 0]
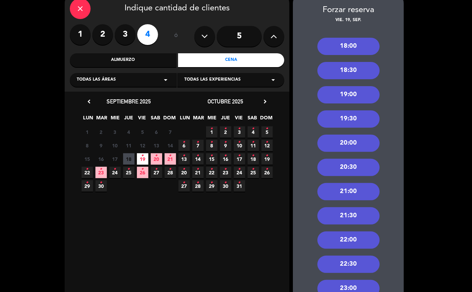
click at [353, 47] on div "18:00" at bounding box center [348, 46] width 62 height 17
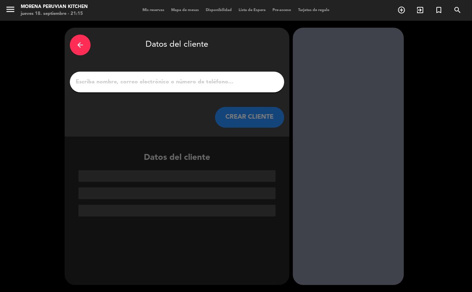
click at [155, 83] on input "1" at bounding box center [177, 82] width 204 height 10
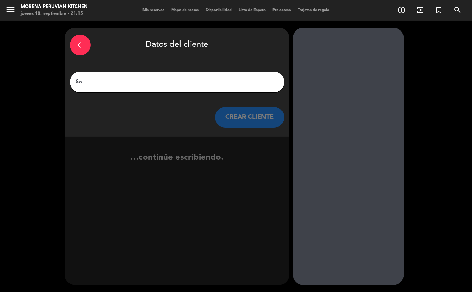
type input "[PERSON_NAME]"
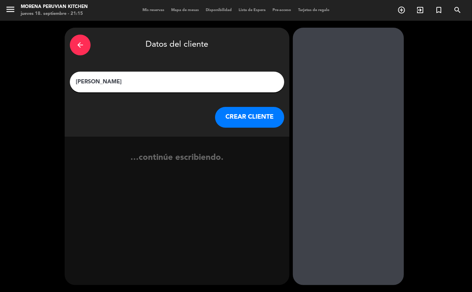
click at [252, 117] on button "CREAR CLIENTE" at bounding box center [249, 117] width 69 height 21
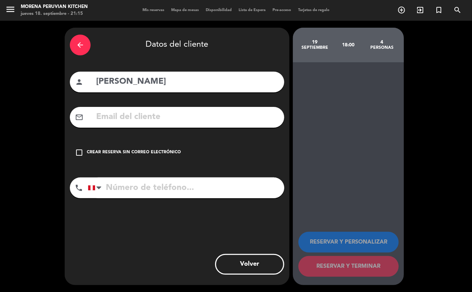
click at [121, 152] on div "Crear reserva sin correo electrónico" at bounding box center [134, 152] width 94 height 7
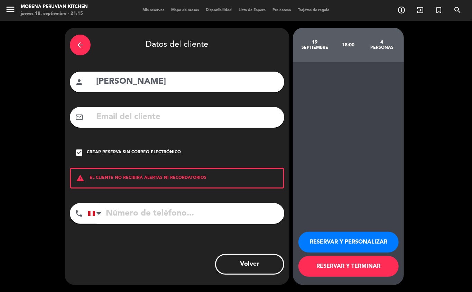
click at [131, 211] on input "tel" at bounding box center [186, 213] width 196 height 21
type input "6"
type input "[PHONE_NUMBER]"
click at [364, 266] on button "RESERVAR Y TERMINAR" at bounding box center [348, 266] width 100 height 21
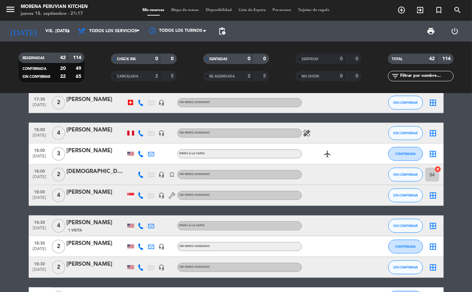
scroll to position [493, 0]
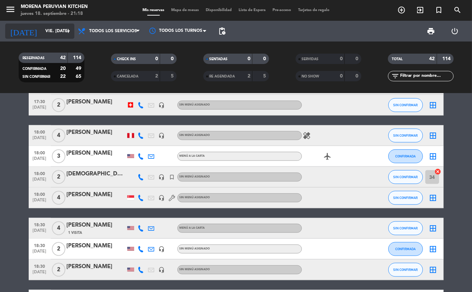
click at [49, 29] on input "vie. [DATE]" at bounding box center [71, 31] width 58 height 12
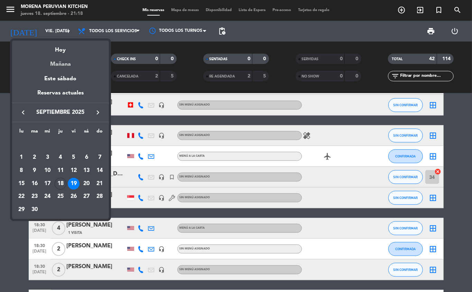
click at [67, 66] on div "Mañana" at bounding box center [60, 62] width 97 height 14
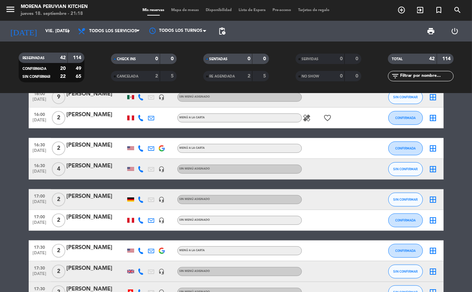
scroll to position [258, 0]
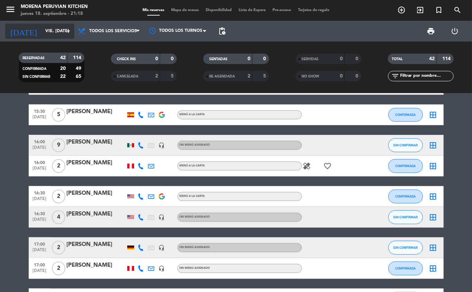
click at [48, 29] on input "vie. [DATE]" at bounding box center [71, 31] width 58 height 12
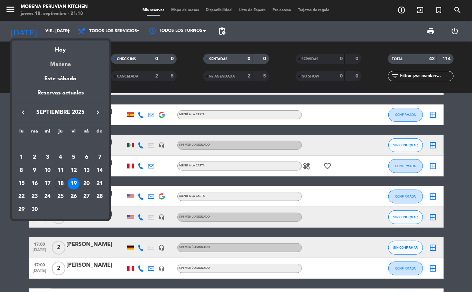
click at [69, 55] on div "Mañana" at bounding box center [60, 62] width 97 height 14
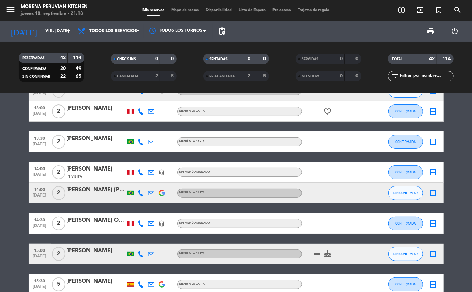
scroll to position [0, 0]
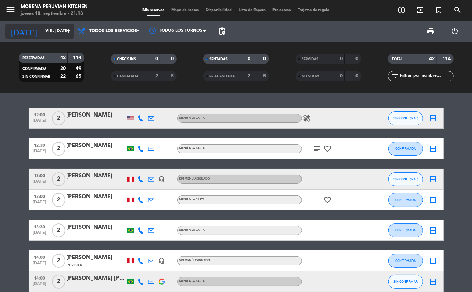
click at [45, 31] on input "vie. [DATE]" at bounding box center [71, 31] width 58 height 12
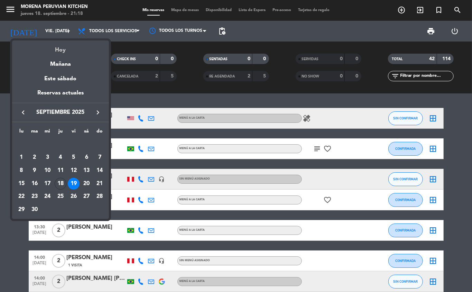
click at [52, 48] on div "Hoy" at bounding box center [60, 47] width 97 height 14
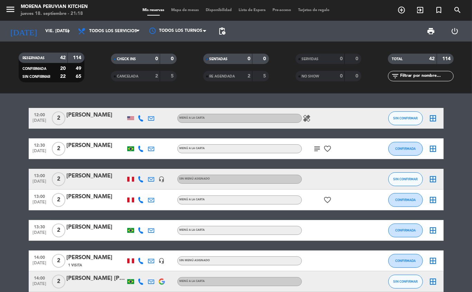
type input "[DEMOGRAPHIC_DATA] [DATE]"
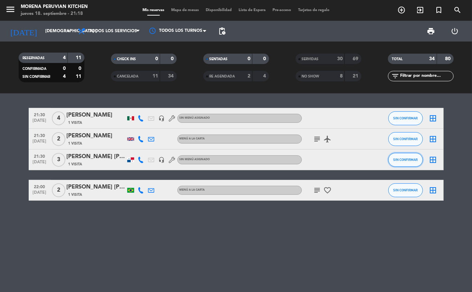
click at [407, 159] on span "SIN CONFIRMAR" at bounding box center [405, 160] width 25 height 4
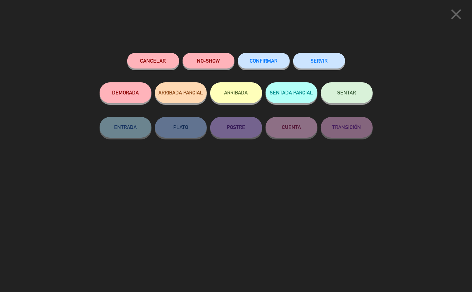
click at [237, 99] on button "ARRIBADA" at bounding box center [236, 92] width 52 height 21
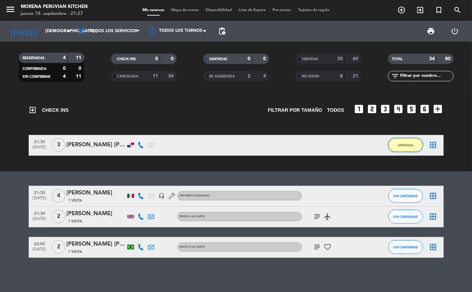
click at [399, 151] on button "ARRIBADA" at bounding box center [405, 145] width 35 height 14
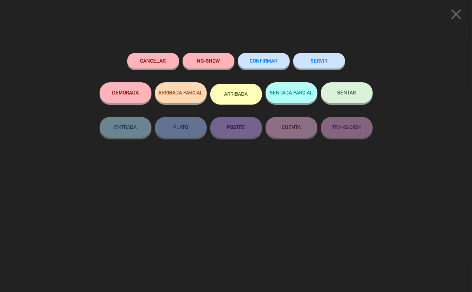
click at [333, 64] on button "SERVIR" at bounding box center [319, 61] width 52 height 16
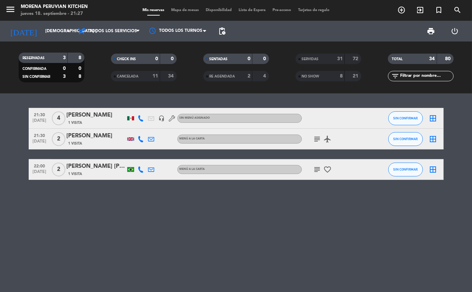
click at [326, 140] on icon "airplanemode_active" at bounding box center [328, 139] width 8 height 8
click at [318, 138] on icon "subject" at bounding box center [317, 139] width 8 height 8
click at [317, 170] on icon "subject" at bounding box center [317, 169] width 8 height 8
click at [312, 250] on div "21:30 [DATE] 4 [PERSON_NAME] 1 Visita headset_mic Sin menú asignado SIN CONFIRM…" at bounding box center [236, 192] width 472 height 198
click at [408, 118] on span "SIN CONFIRMAR" at bounding box center [405, 118] width 25 height 4
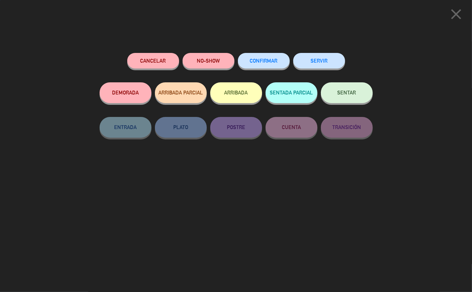
click at [220, 64] on button "NO-SHOW" at bounding box center [209, 61] width 52 height 16
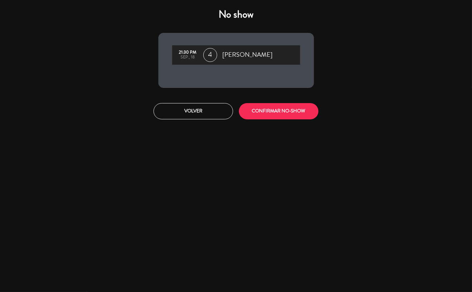
click at [286, 111] on button "CONFIRMAR NO-SHOW" at bounding box center [279, 111] width 80 height 16
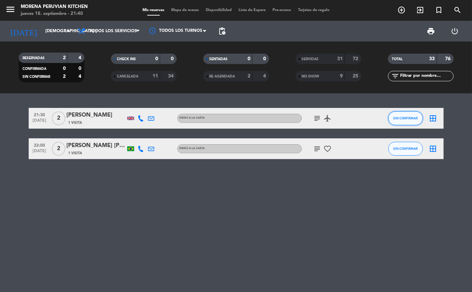
click at [404, 116] on span "SIN CONFIRMAR" at bounding box center [405, 118] width 25 height 4
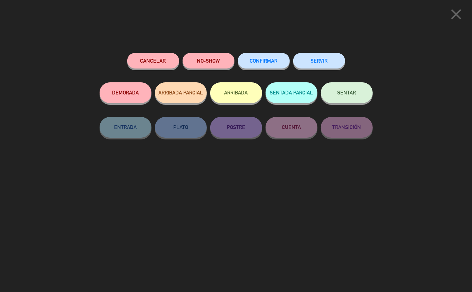
click at [214, 60] on button "NO-SHOW" at bounding box center [209, 61] width 52 height 16
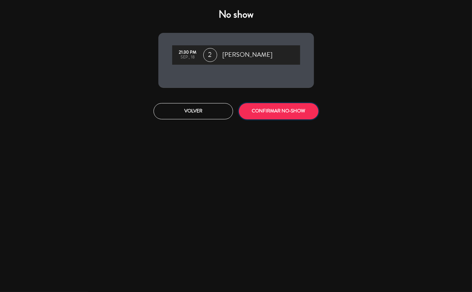
click at [299, 111] on button "CONFIRMAR NO-SHOW" at bounding box center [279, 111] width 80 height 16
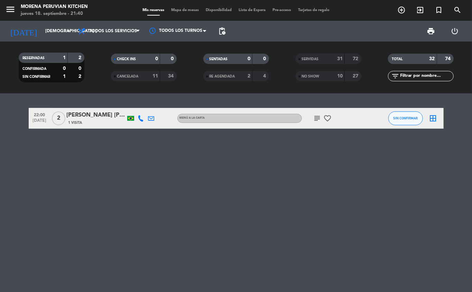
click at [319, 122] on icon "subject" at bounding box center [317, 118] width 8 height 8
click at [317, 118] on icon "subject" at bounding box center [317, 118] width 8 height 8
click at [314, 118] on icon "subject" at bounding box center [317, 118] width 8 height 8
click at [322, 246] on div "22:00 [DATE] 2 [PERSON_NAME] [PERSON_NAME] 1 Visita MENÚ A LA CARTA subject fav…" at bounding box center [236, 192] width 472 height 198
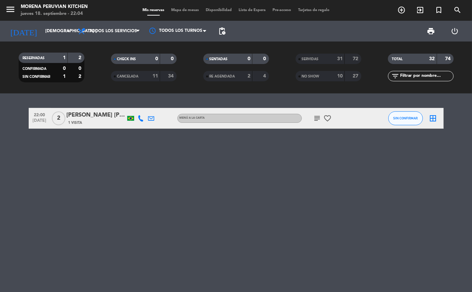
click at [264, 240] on div "22:00 [DATE] 2 [PERSON_NAME] [PERSON_NAME] 1 Visita MENÚ A LA CARTA subject fav…" at bounding box center [236, 192] width 472 height 198
click at [411, 119] on span "SIN CONFIRMAR" at bounding box center [405, 118] width 25 height 4
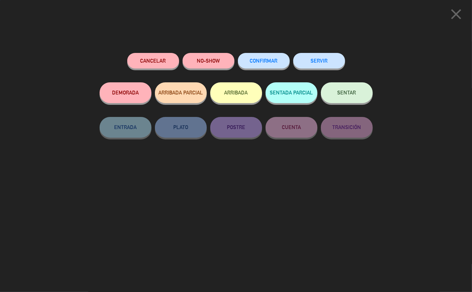
click at [213, 66] on button "NO-SHOW" at bounding box center [209, 61] width 52 height 16
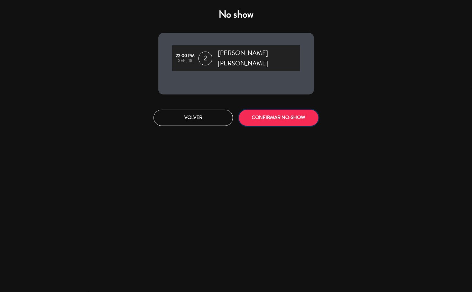
click at [280, 112] on button "CONFIRMAR NO-SHOW" at bounding box center [279, 118] width 80 height 16
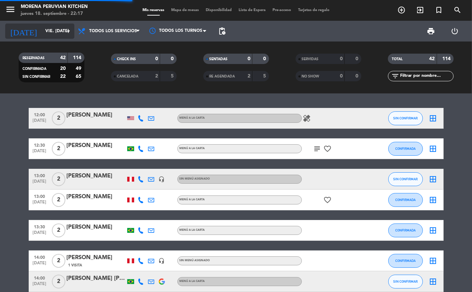
click at [54, 29] on input "vie. [DATE]" at bounding box center [71, 31] width 58 height 12
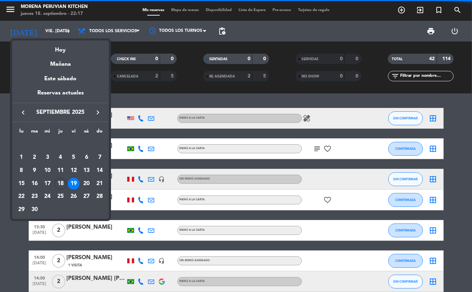
click at [6, 207] on div at bounding box center [236, 146] width 472 height 292
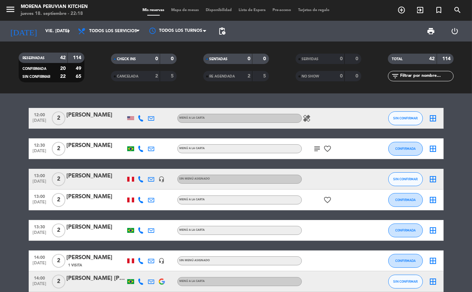
click at [354, 10] on icon "add_circle_outline" at bounding box center [401, 10] width 8 height 8
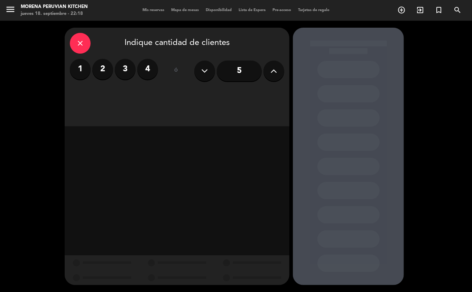
click at [125, 69] on label "3" at bounding box center [125, 69] width 21 height 21
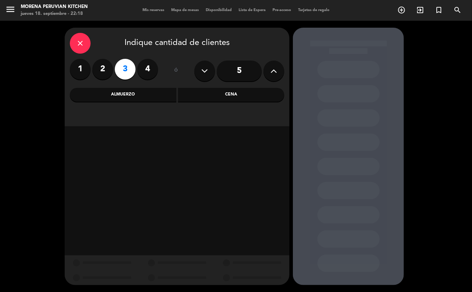
click at [144, 90] on div "Almuerzo" at bounding box center [123, 95] width 106 height 14
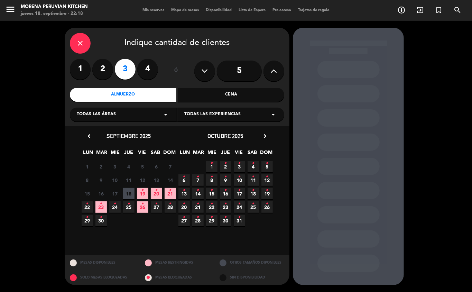
click at [142, 194] on icon "•" at bounding box center [142, 190] width 2 height 11
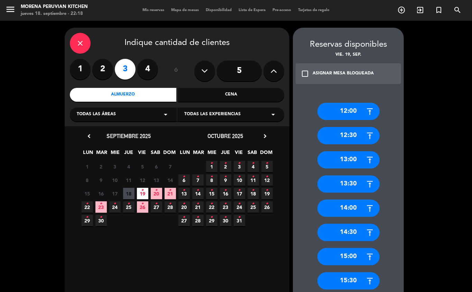
click at [349, 187] on div "13:30" at bounding box center [348, 183] width 62 height 17
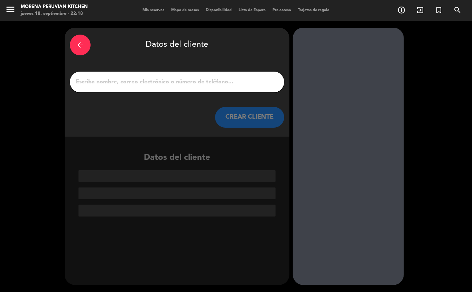
click at [196, 78] on input "1" at bounding box center [177, 82] width 204 height 10
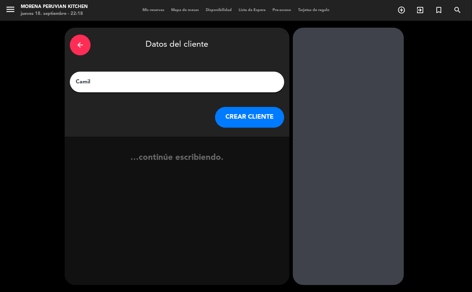
type input "Camile"
click at [264, 125] on button "CREAR CLIENTE" at bounding box center [249, 117] width 69 height 21
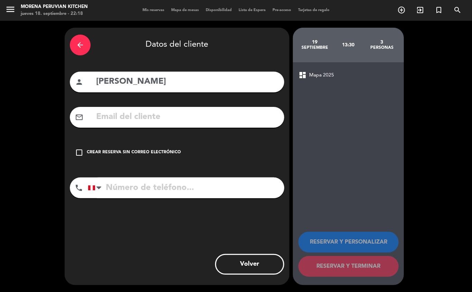
click at [145, 161] on div "check_box_outline_blank Crear reserva sin correo electrónico" at bounding box center [177, 152] width 214 height 21
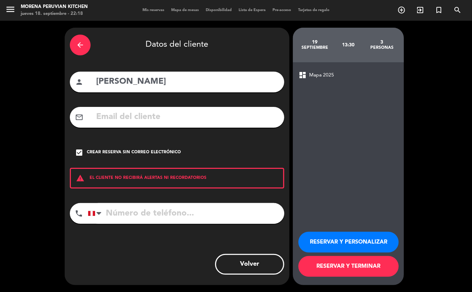
click at [186, 207] on input "tel" at bounding box center [186, 213] width 196 height 21
type input "+17209367663"
click at [338, 207] on button "RESERVAR Y TERMINAR" at bounding box center [348, 266] width 100 height 21
